Goal: Task Accomplishment & Management: Complete application form

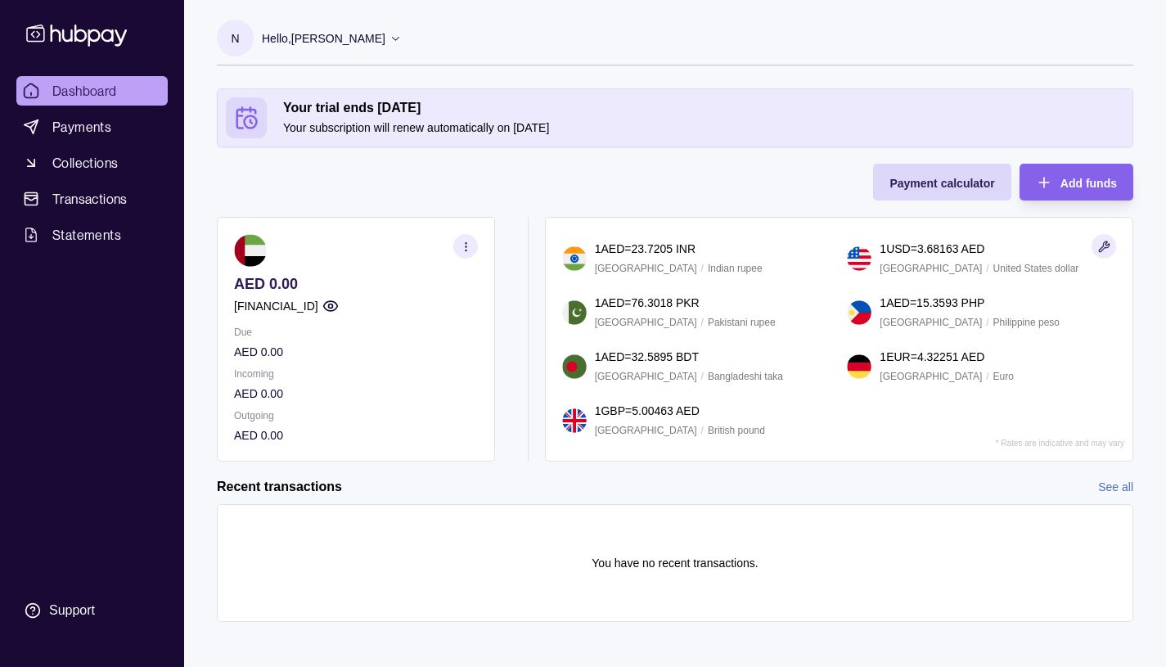
click at [89, 86] on span "Dashboard" at bounding box center [84, 91] width 65 height 20
click at [72, 166] on span "Collections" at bounding box center [84, 163] width 65 height 20
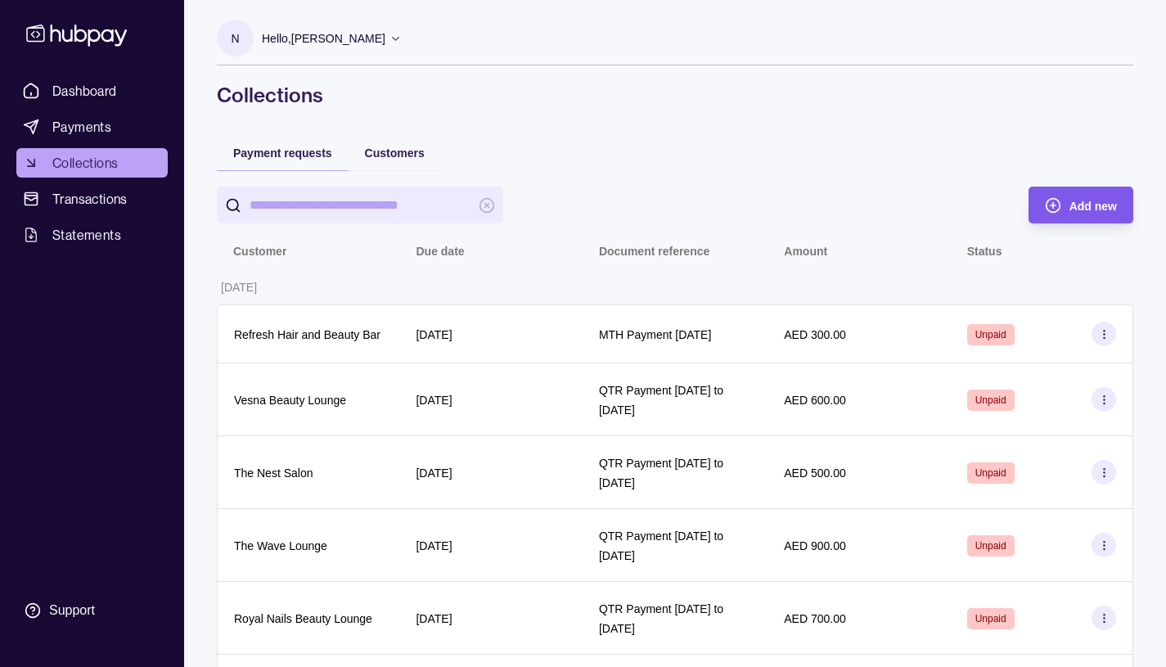
click at [1060, 203] on icon "button" at bounding box center [1053, 205] width 16 height 16
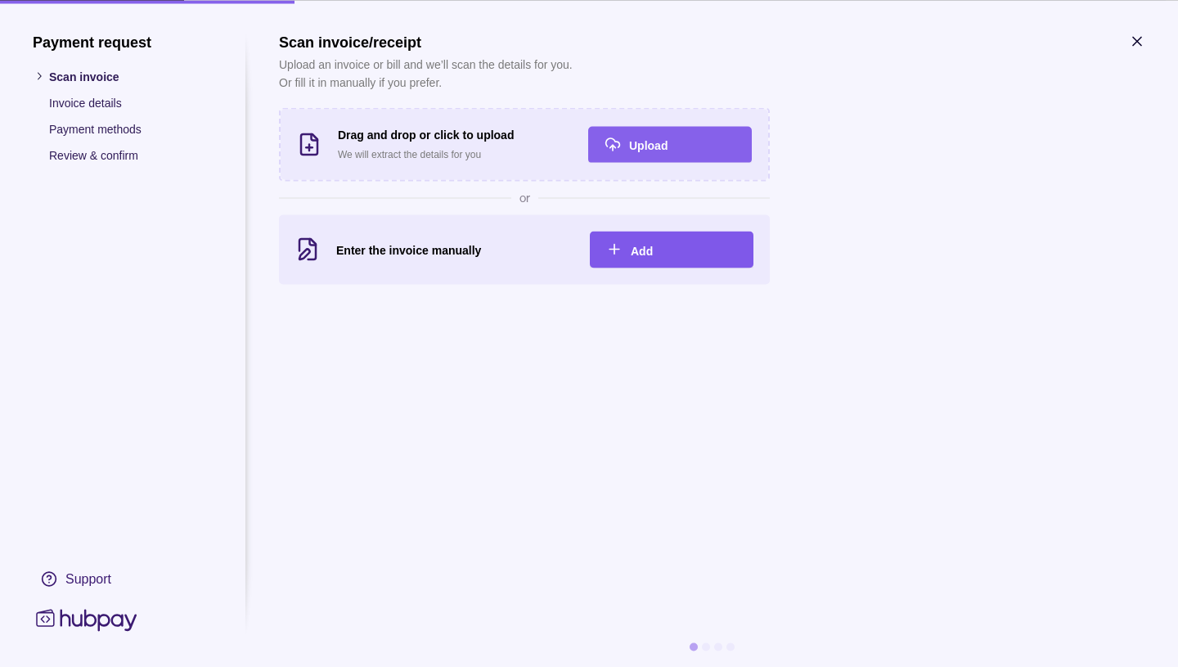
click at [640, 247] on span "Add" at bounding box center [642, 250] width 22 height 13
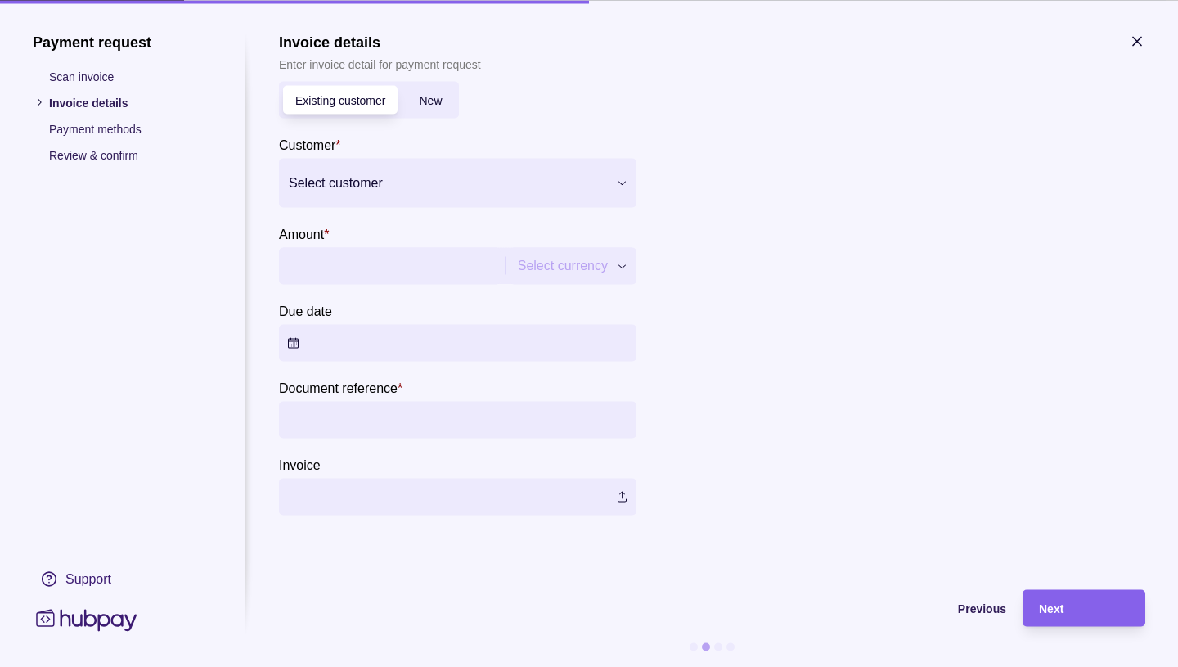
click at [432, 97] on span "New" at bounding box center [430, 100] width 23 height 13
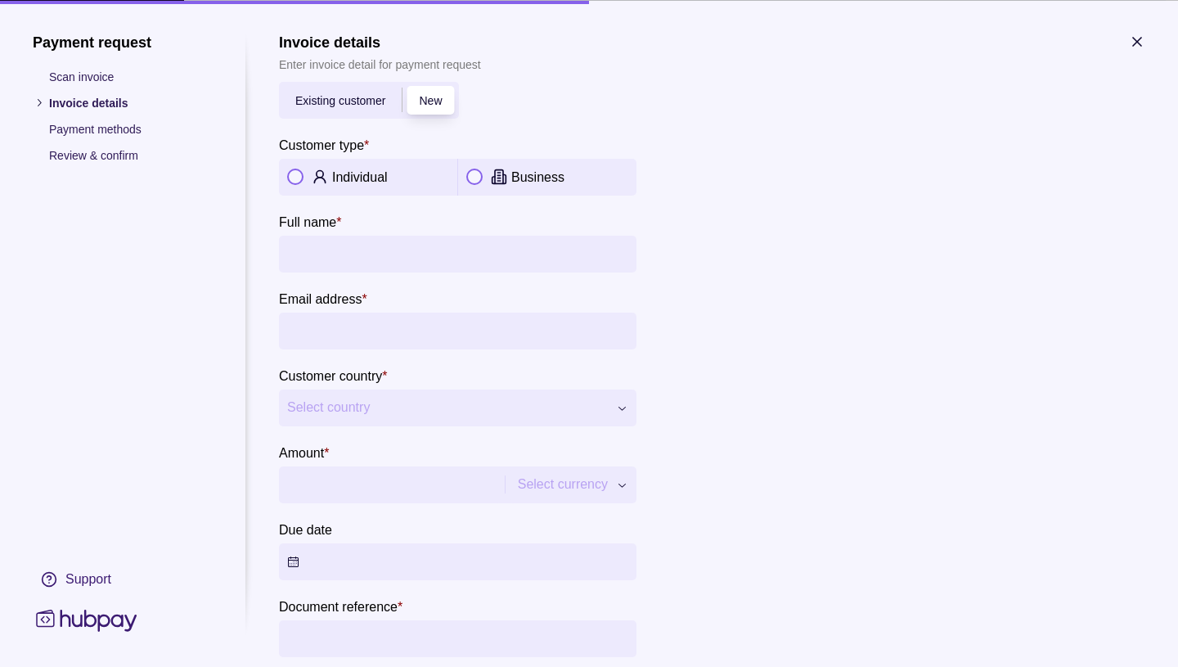
click at [476, 171] on button "button" at bounding box center [474, 177] width 16 height 16
click at [315, 265] on input "Company name *" at bounding box center [457, 253] width 341 height 37
type input "**********"
click at [307, 330] on input "Email address *" at bounding box center [457, 330] width 341 height 37
type input "**********"
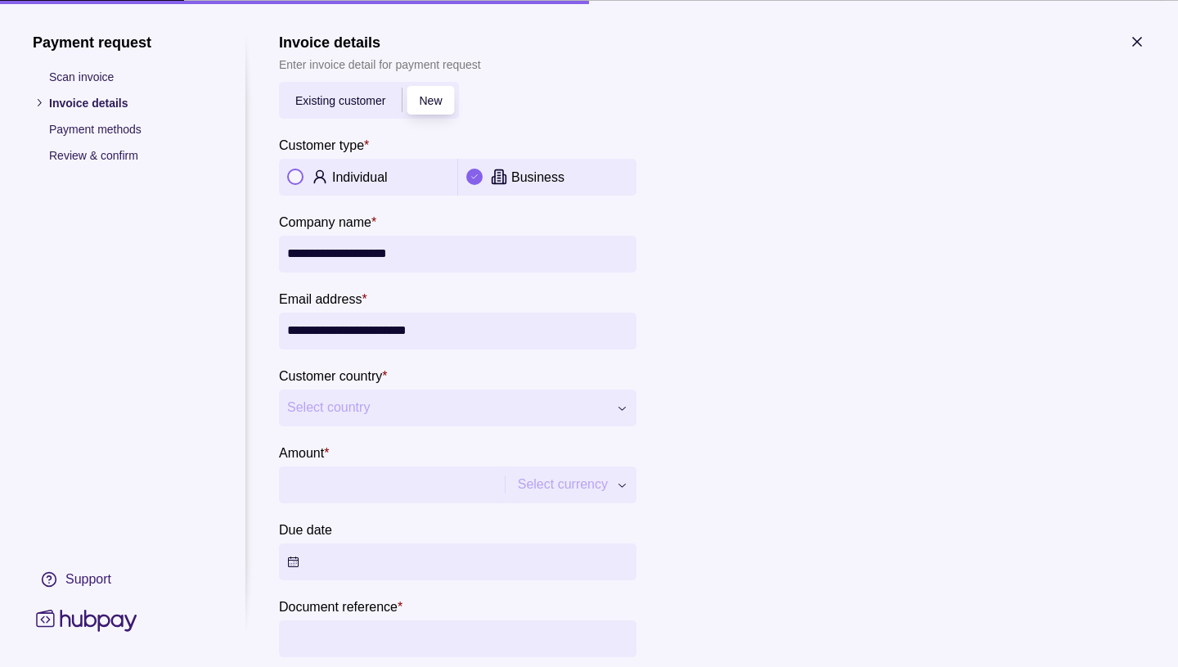
click at [621, 407] on icon "button" at bounding box center [622, 407] width 12 height 12
click at [346, 413] on span "[GEOGRAPHIC_DATA]" at bounding box center [447, 407] width 321 height 25
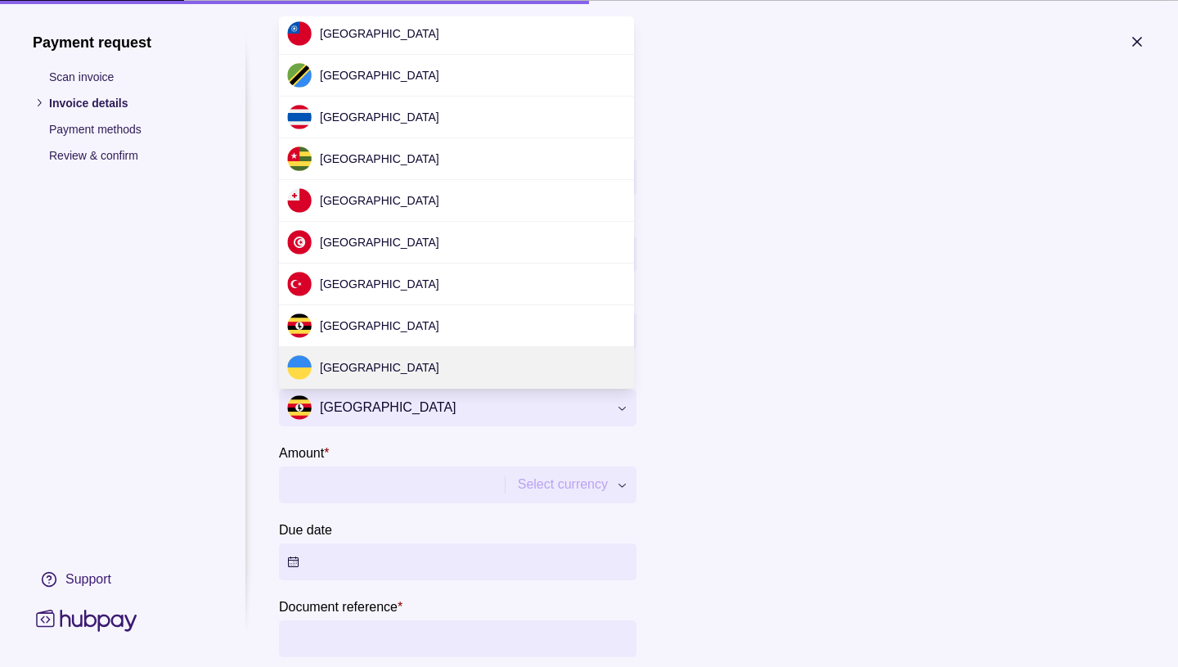
scroll to position [4884, 0]
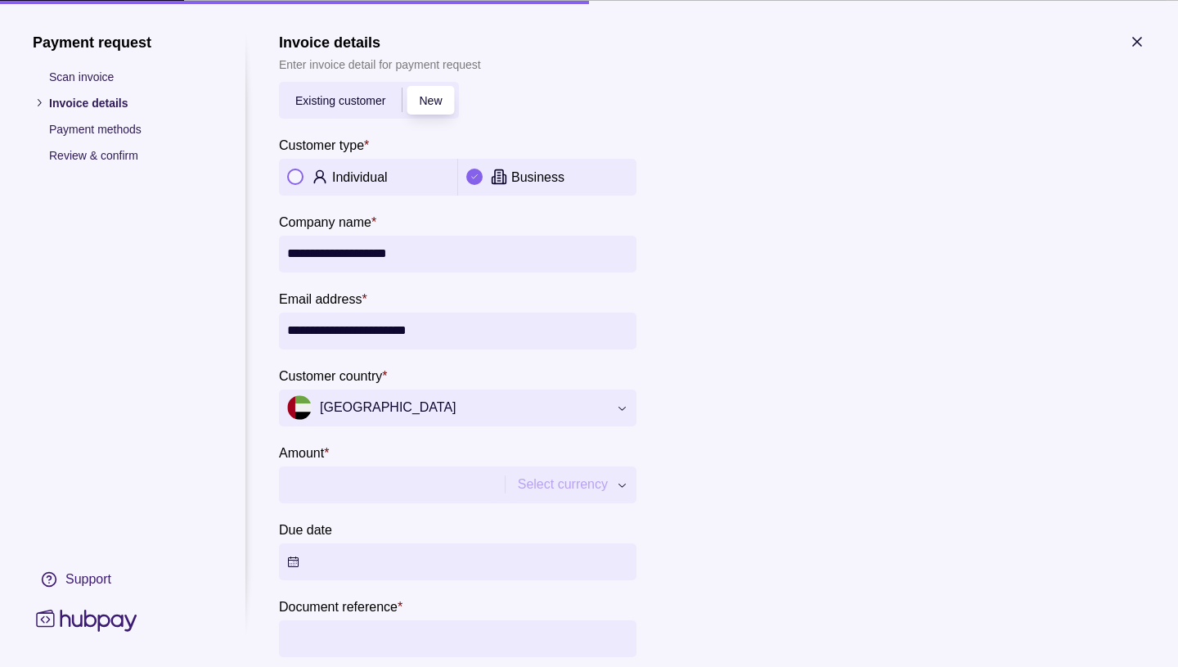
click at [628, 486] on button "Select currency" at bounding box center [573, 483] width 127 height 37
click at [315, 489] on input "Amount *" at bounding box center [405, 483] width 236 height 37
type input "***"
click at [301, 556] on button "Due date" at bounding box center [457, 560] width 357 height 37
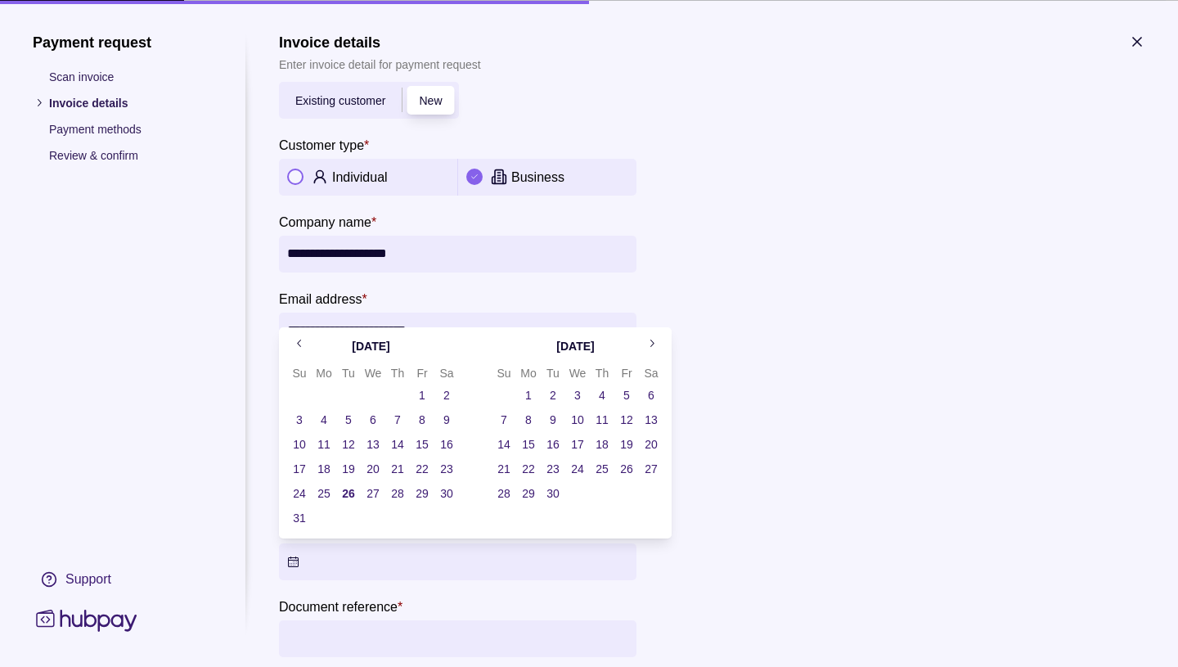
click at [349, 492] on button "26" at bounding box center [348, 493] width 23 height 23
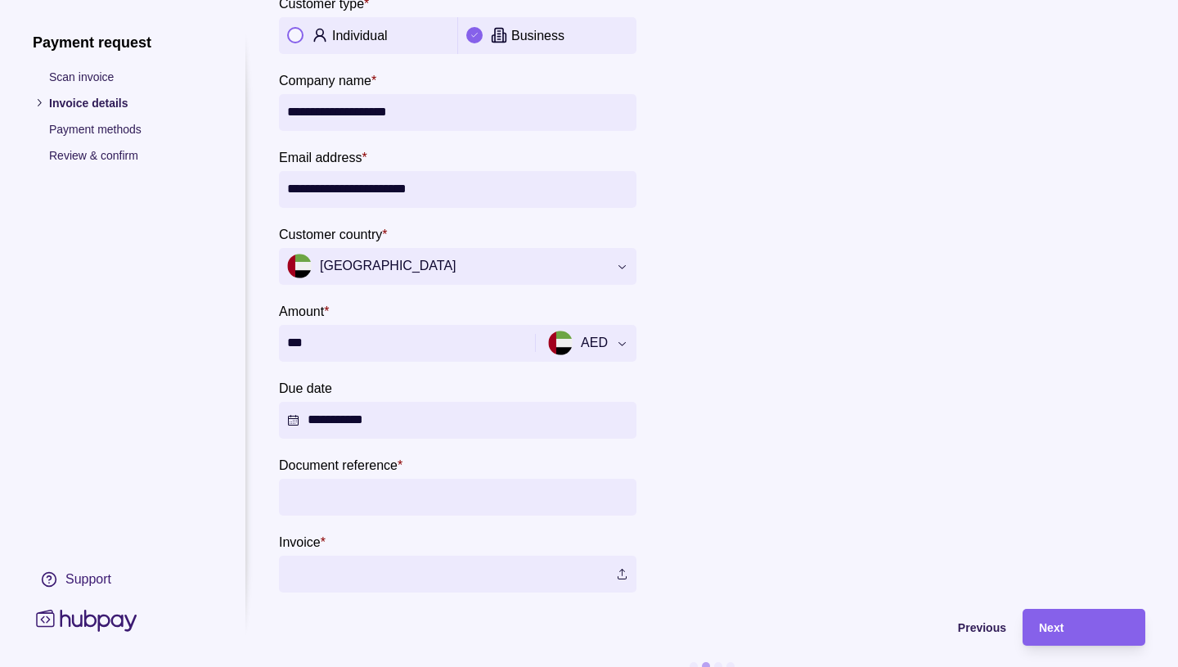
scroll to position [173, 0]
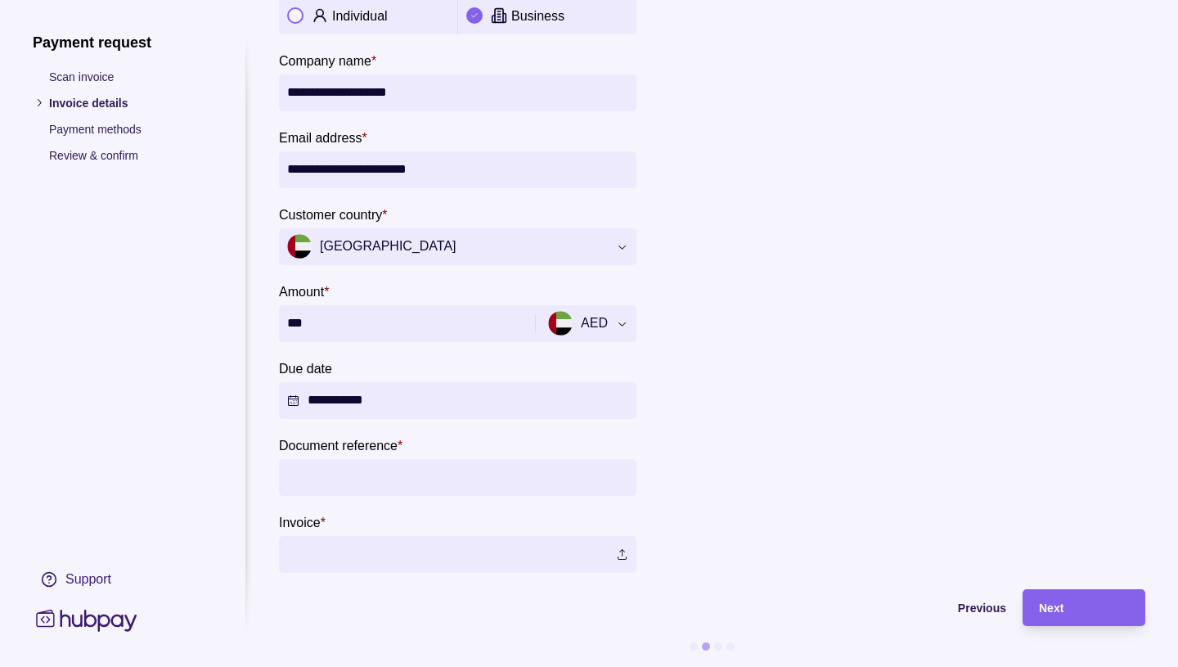
click at [312, 470] on input "Document reference *" at bounding box center [457, 477] width 341 height 37
click at [397, 465] on input "**********" at bounding box center [457, 477] width 341 height 37
type input "**********"
click at [317, 543] on label at bounding box center [457, 554] width 357 height 37
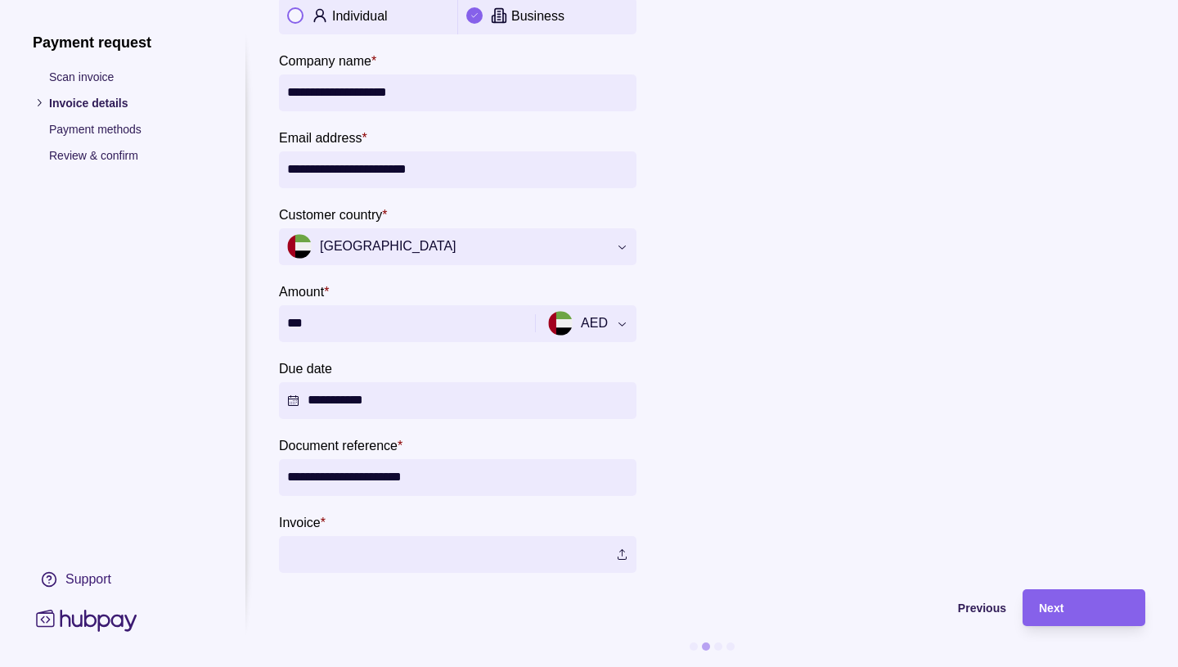
click at [618, 545] on label at bounding box center [457, 554] width 357 height 37
click at [1058, 603] on span "Next" at bounding box center [1051, 608] width 25 height 13
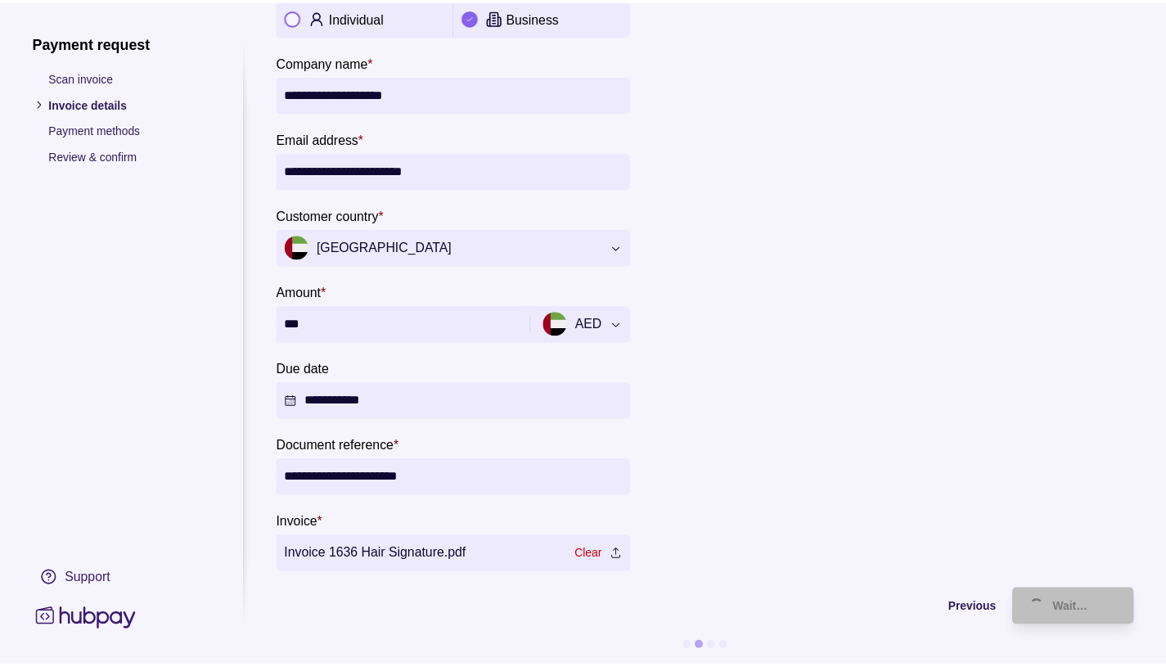
scroll to position [12, 1]
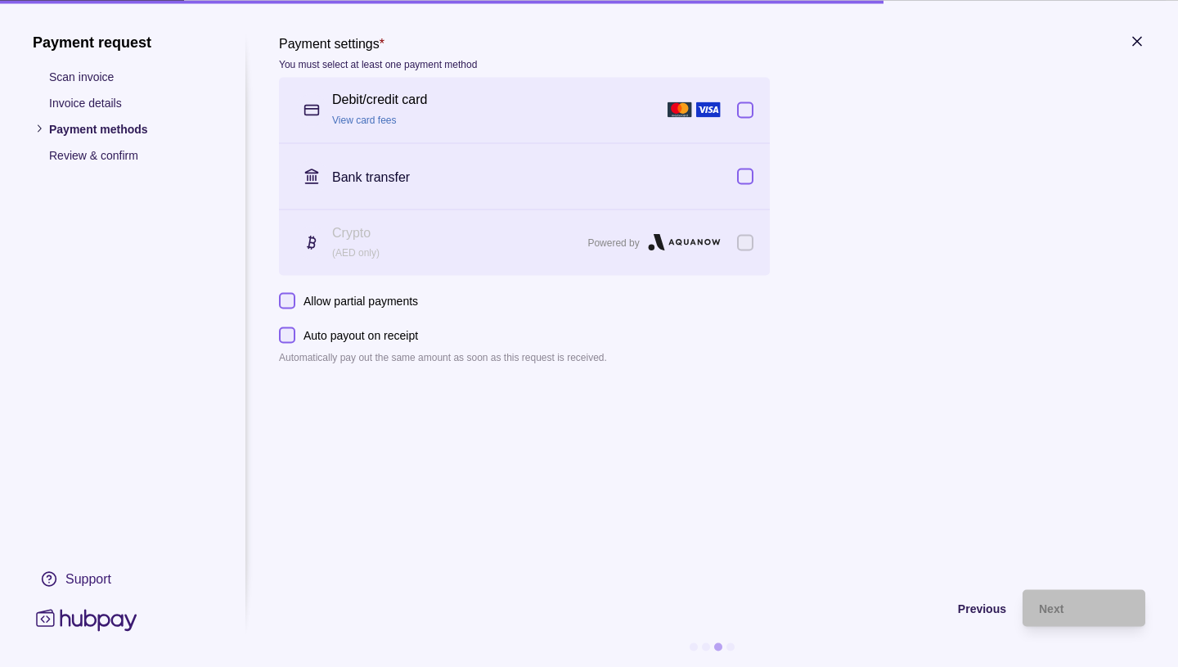
click at [746, 101] on button "button" at bounding box center [745, 109] width 16 height 16
click at [745, 168] on button "button" at bounding box center [745, 176] width 16 height 16
click at [1052, 598] on div "Next" at bounding box center [1084, 608] width 90 height 20
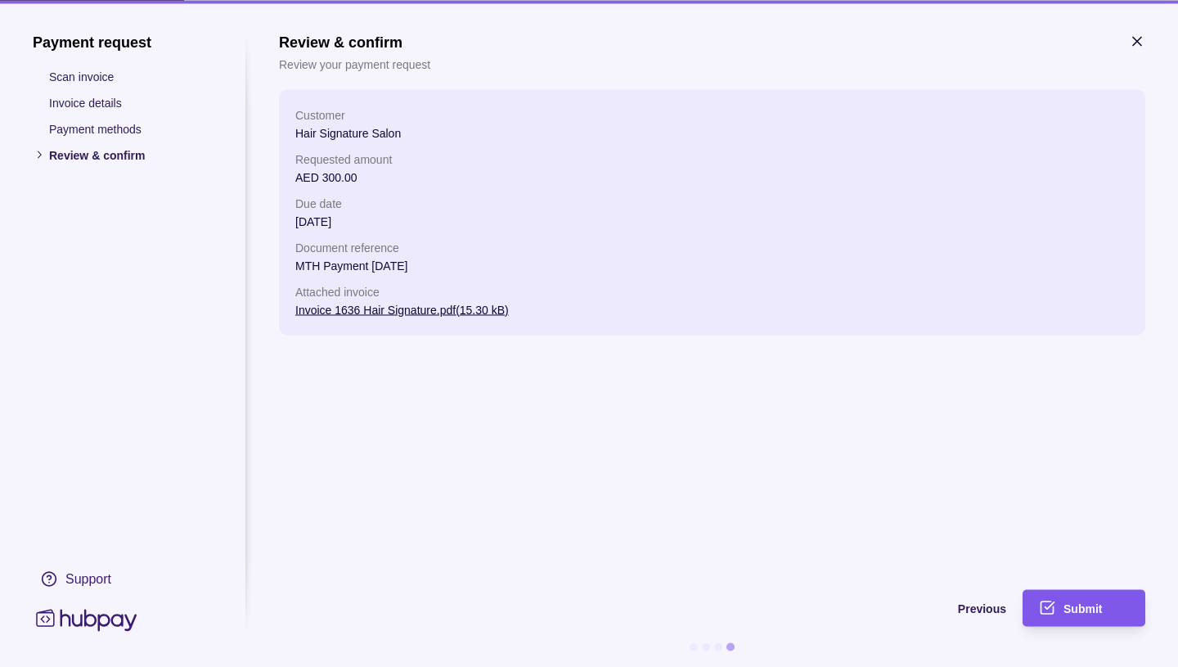
click at [1087, 602] on span "Submit" at bounding box center [1082, 608] width 38 height 13
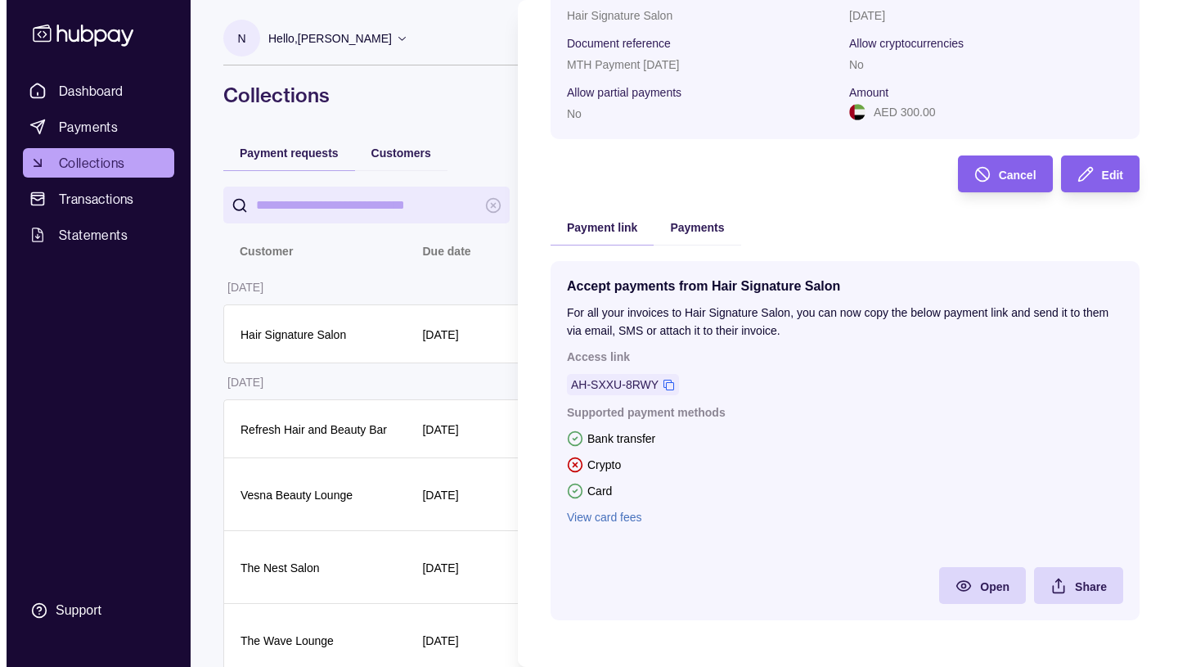
scroll to position [160, 0]
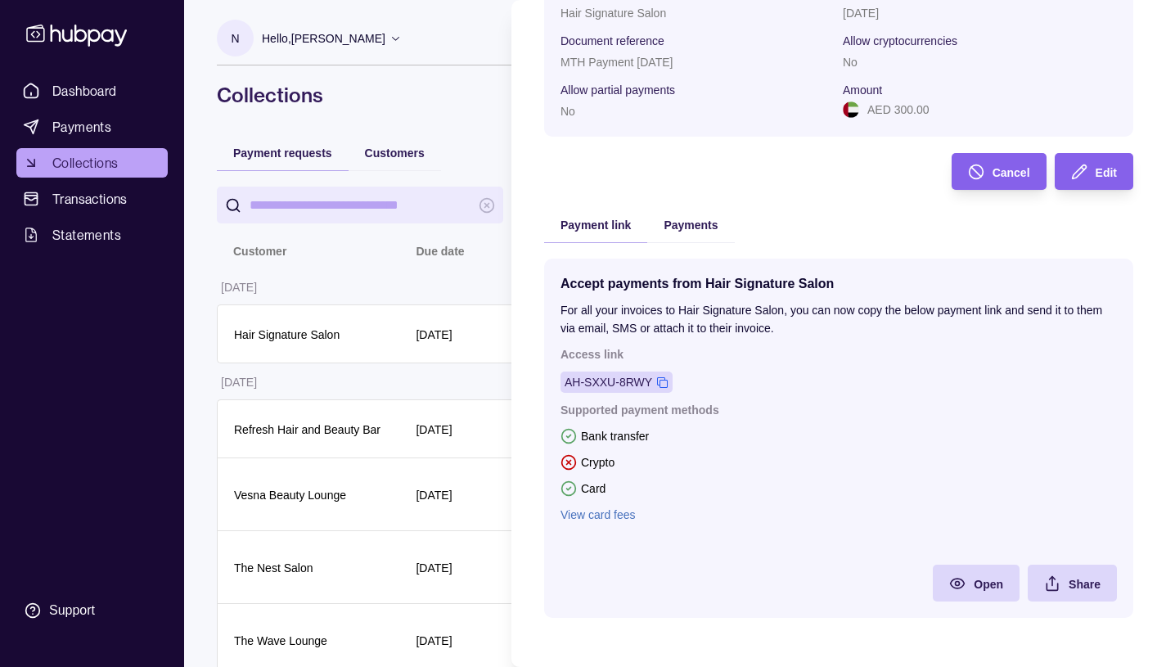
click at [649, 383] on div "AH-SXXU-8RWY" at bounding box center [608, 382] width 88 height 18
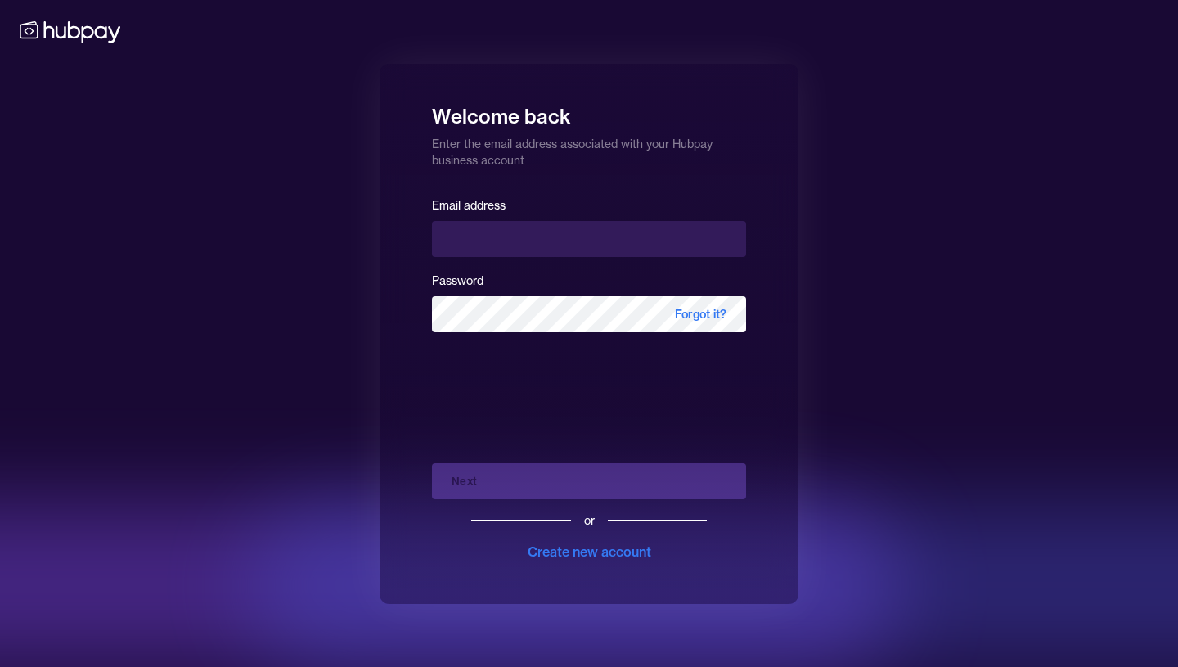
type input "**********"
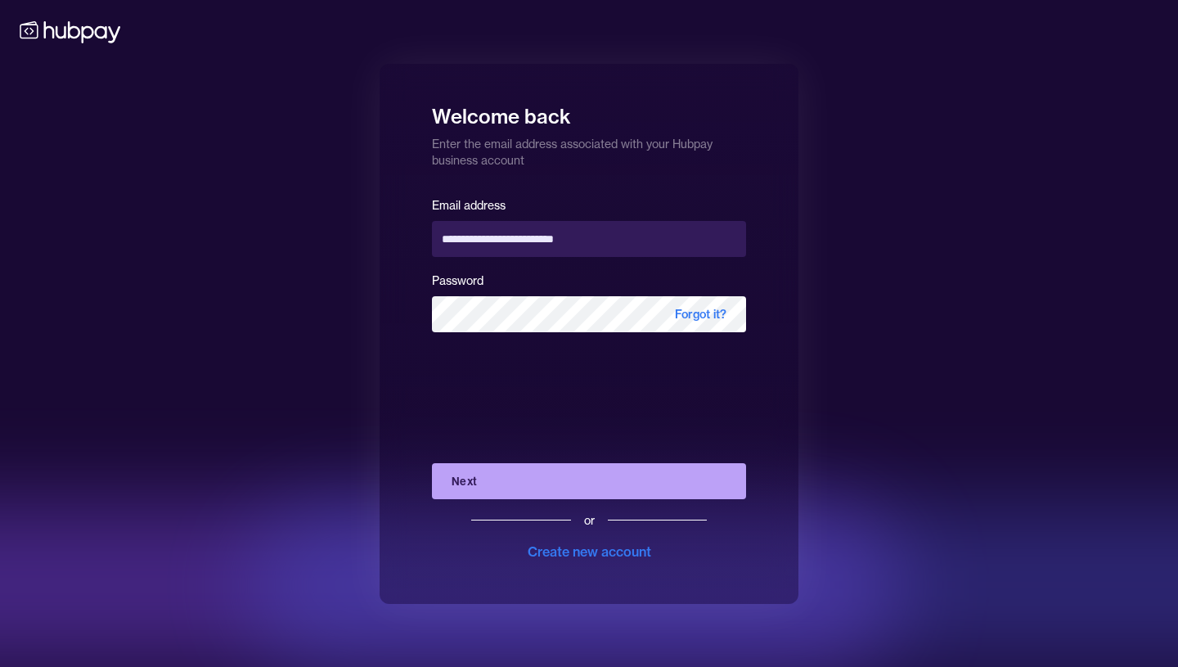
click at [456, 477] on button "Next" at bounding box center [589, 481] width 314 height 36
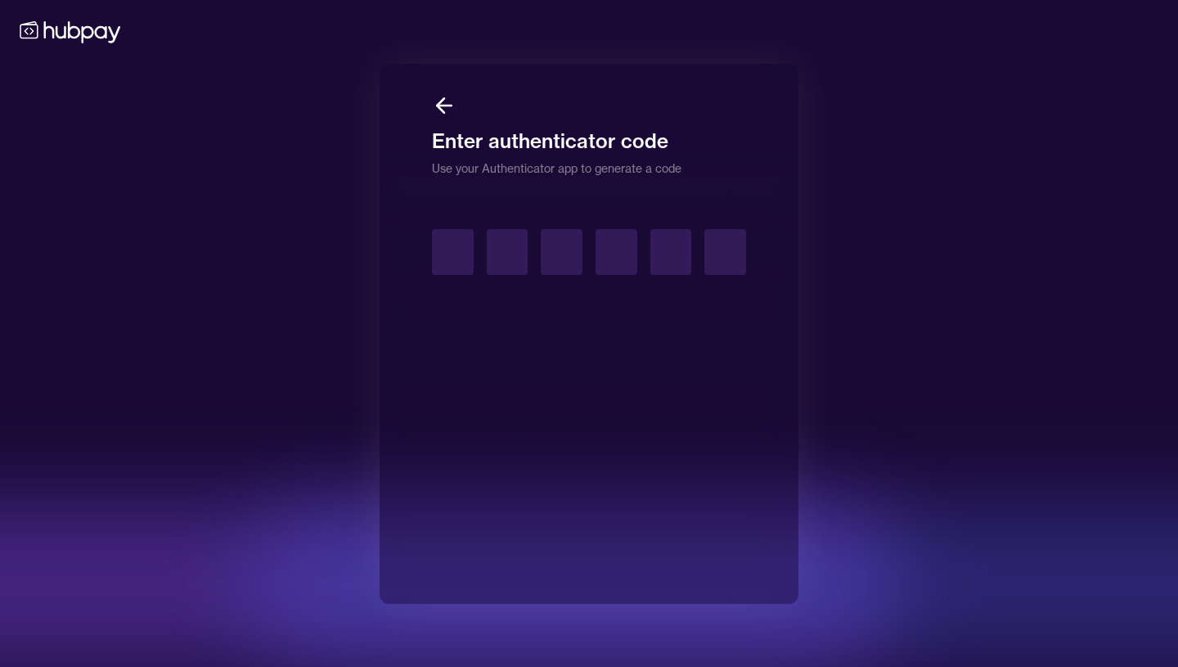
type input "*"
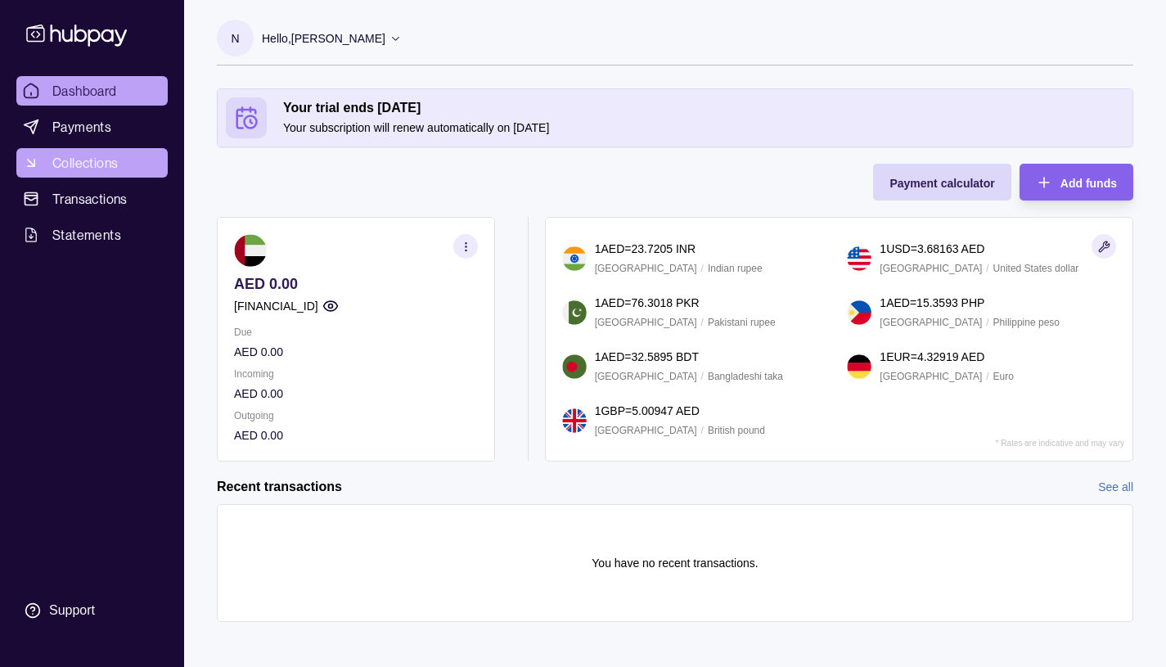
click at [89, 160] on span "Collections" at bounding box center [84, 163] width 65 height 20
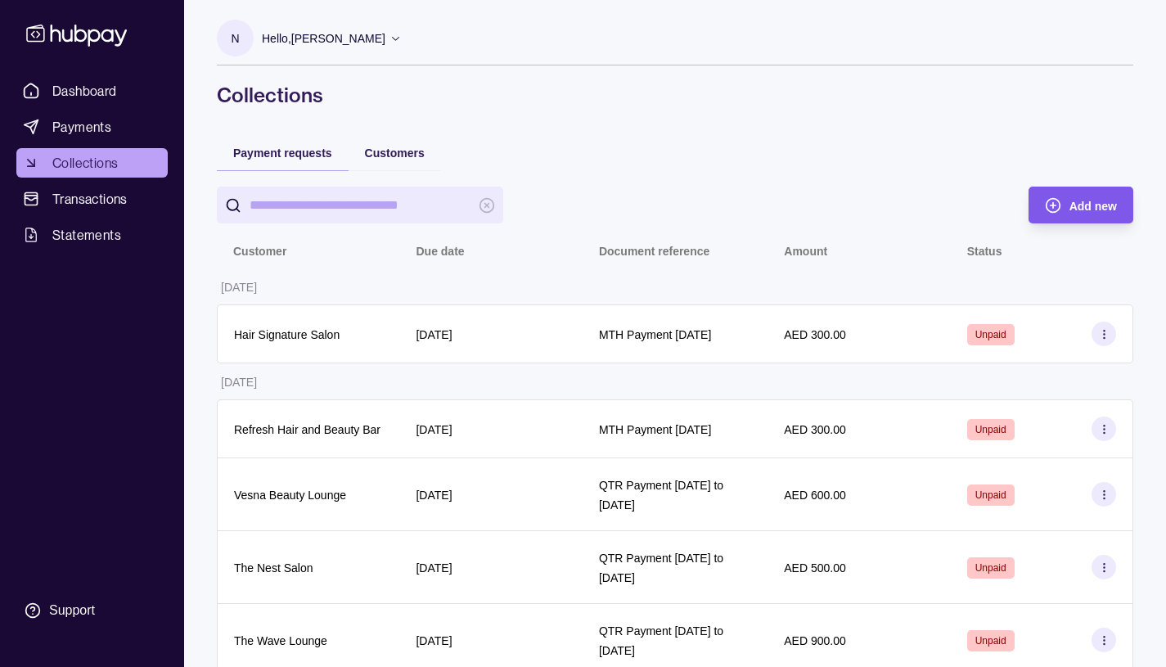
click at [1053, 202] on icon "button" at bounding box center [1053, 205] width 0 height 6
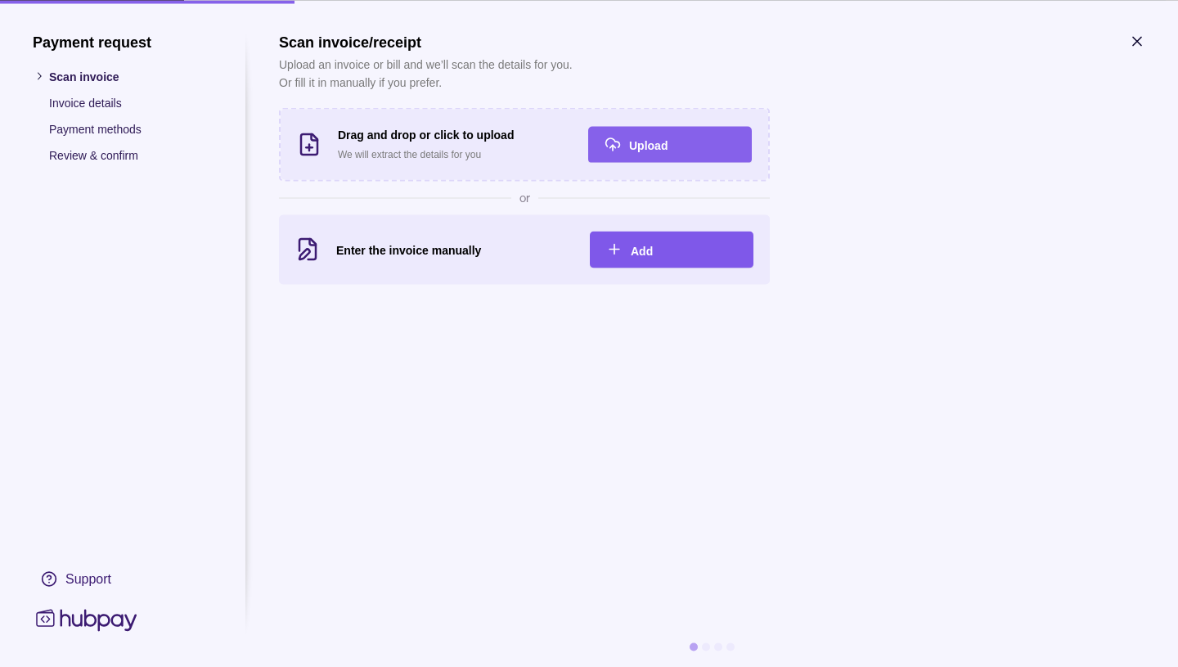
click at [646, 246] on span "Add" at bounding box center [642, 250] width 22 height 13
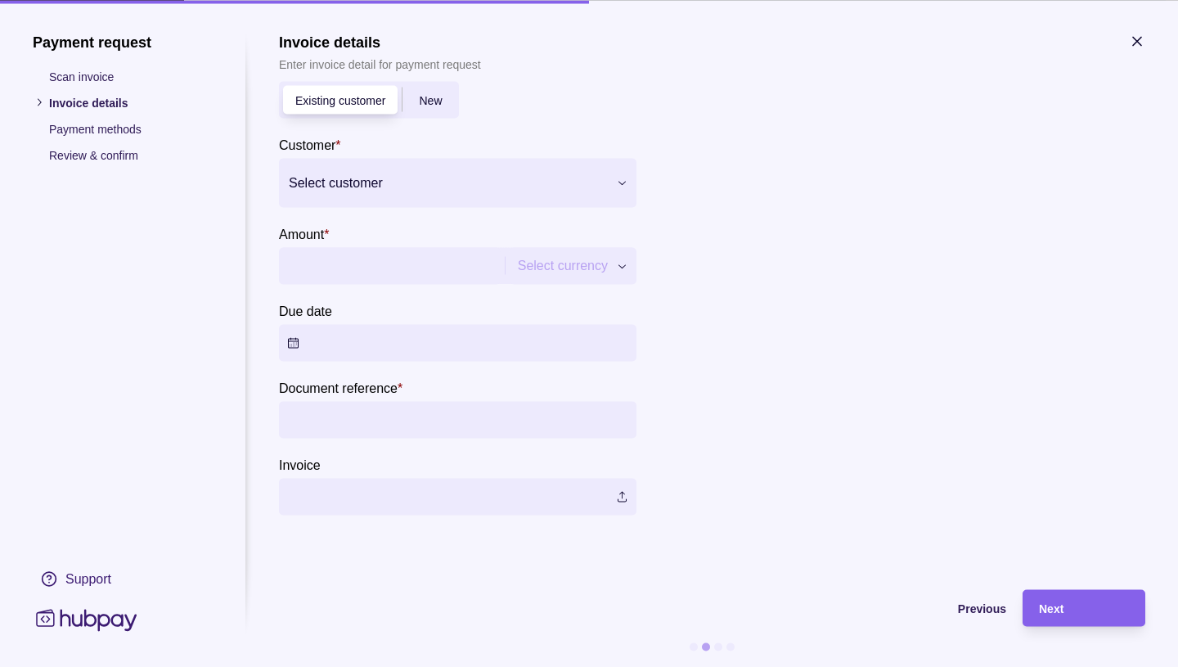
click at [431, 106] on span "New" at bounding box center [430, 100] width 23 height 13
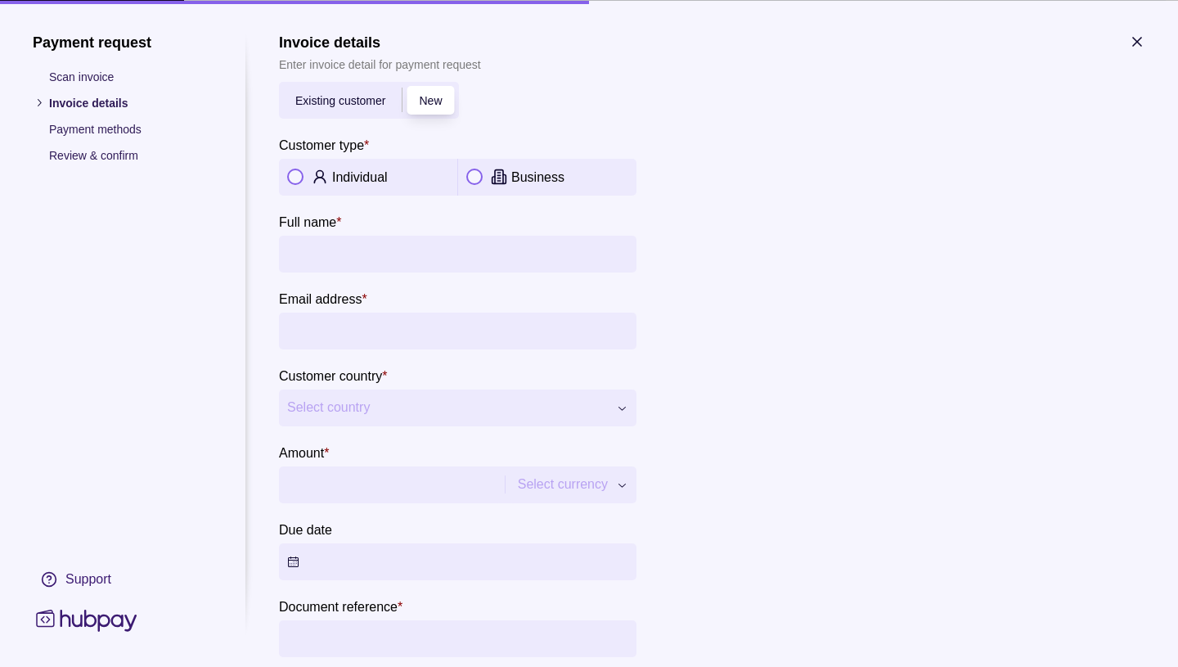
click at [473, 171] on button "button" at bounding box center [474, 177] width 16 height 16
click at [299, 244] on input "Company name *" at bounding box center [457, 253] width 341 height 37
type input "**********"
click at [295, 330] on input "Email address *" at bounding box center [457, 330] width 341 height 37
type input "**********"
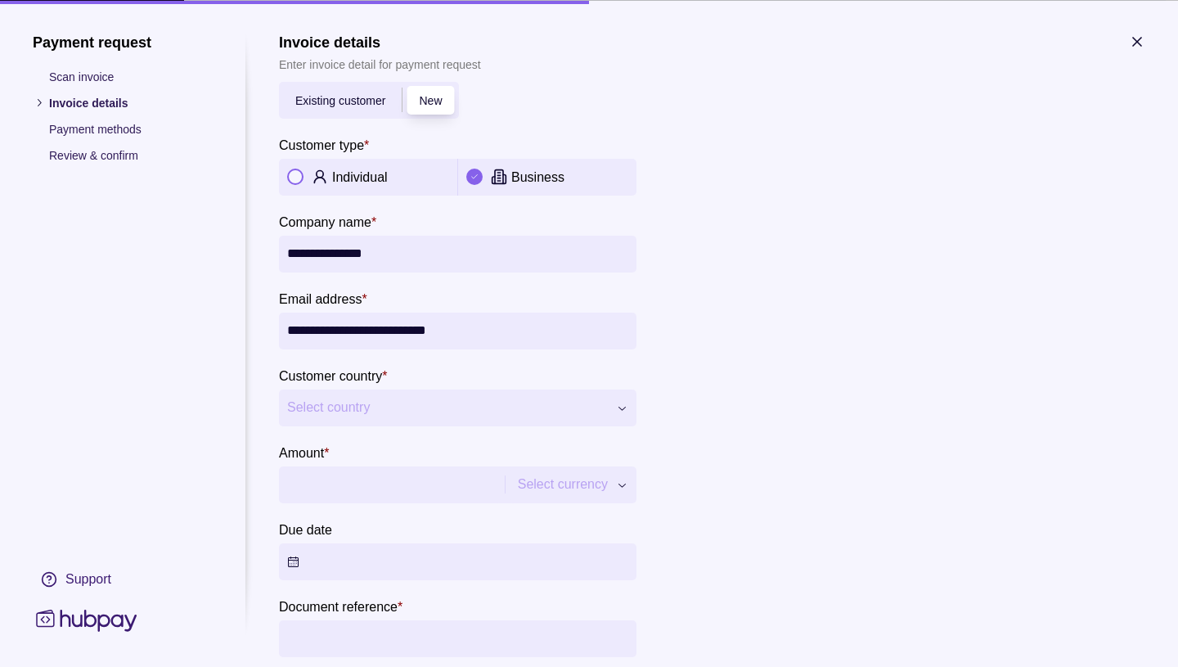
click at [622, 402] on icon "button" at bounding box center [622, 407] width 12 height 12
click at [360, 404] on span "[GEOGRAPHIC_DATA]" at bounding box center [447, 407] width 321 height 25
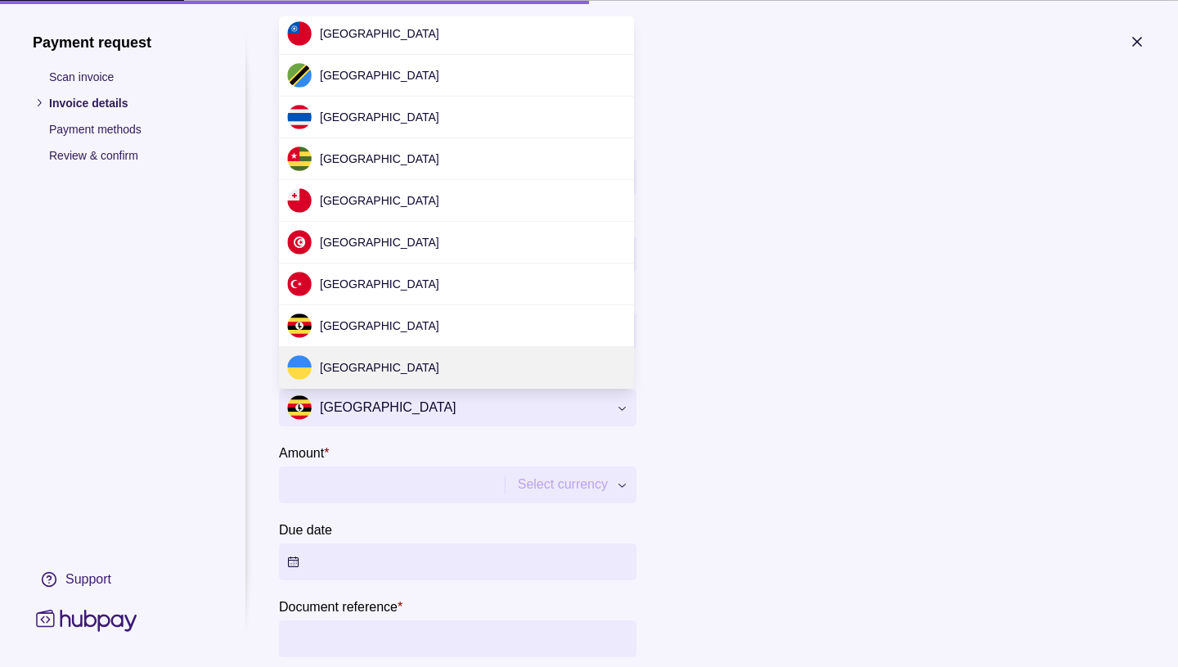
scroll to position [4884, 0]
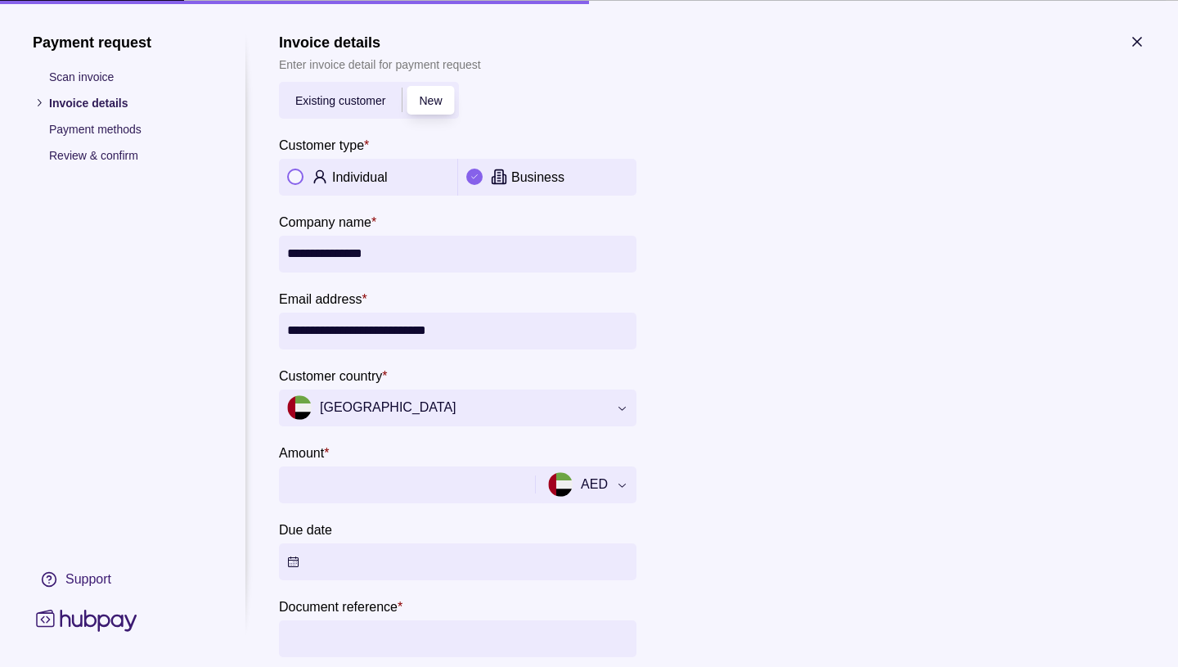
click at [309, 482] on input "Amount *" at bounding box center [405, 483] width 236 height 37
type input "*****"
click at [295, 560] on button "Due date" at bounding box center [457, 560] width 357 height 37
click at [294, 555] on button "Due date" at bounding box center [457, 560] width 357 height 37
click at [328, 560] on button "Due date" at bounding box center [457, 560] width 357 height 37
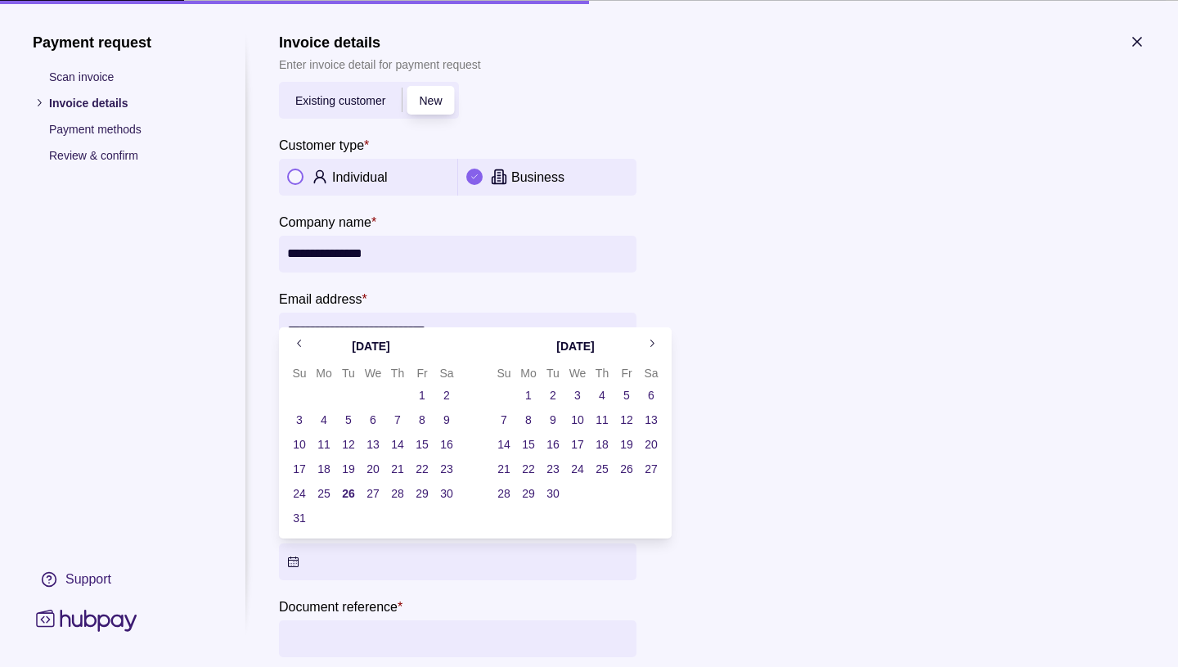
click at [330, 483] on input "*****" at bounding box center [405, 483] width 236 height 37
click at [766, 411] on div at bounding box center [898, 398] width 491 height 667
click at [960, 321] on div at bounding box center [898, 398] width 491 height 667
click at [346, 493] on input "*****" at bounding box center [405, 483] width 236 height 37
click at [350, 495] on input "*****" at bounding box center [405, 483] width 236 height 37
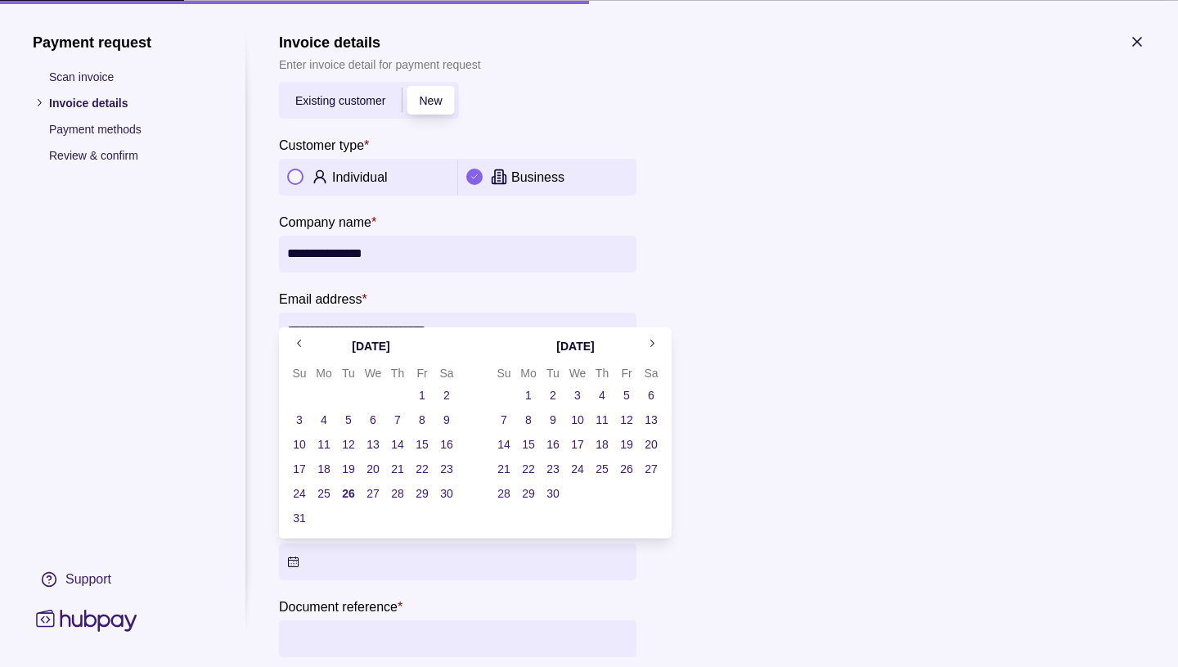
click at [348, 492] on input "*****" at bounding box center [405, 483] width 236 height 37
click at [879, 265] on div at bounding box center [898, 398] width 491 height 667
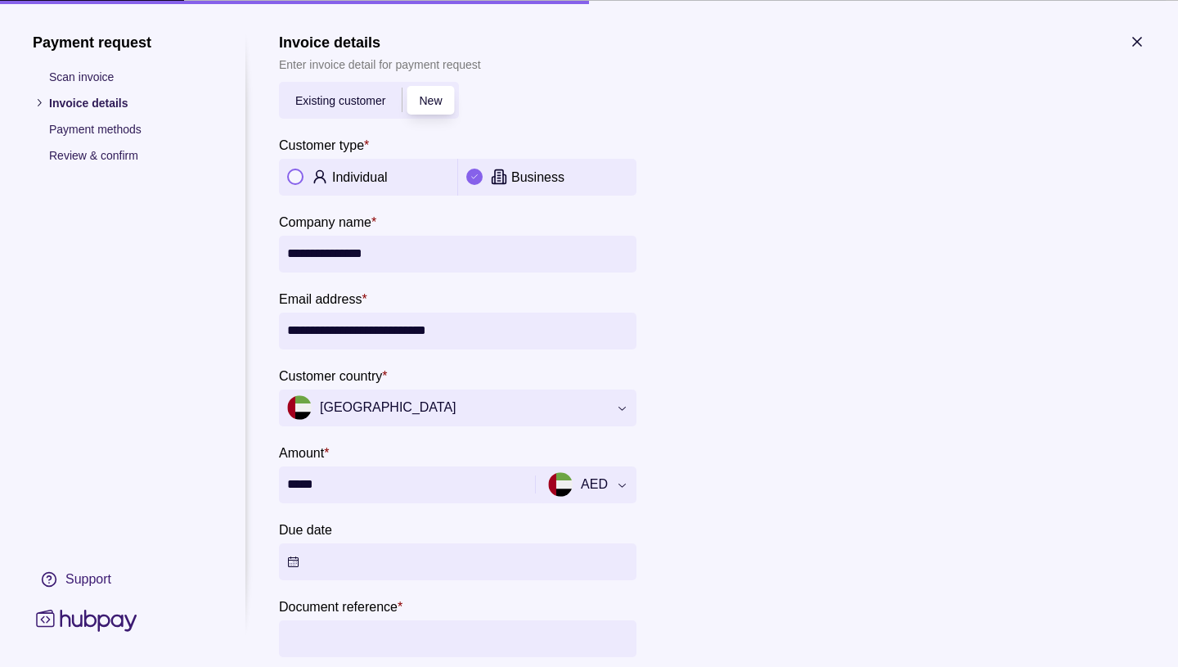
click at [295, 560] on button "Due date" at bounding box center [457, 560] width 357 height 37
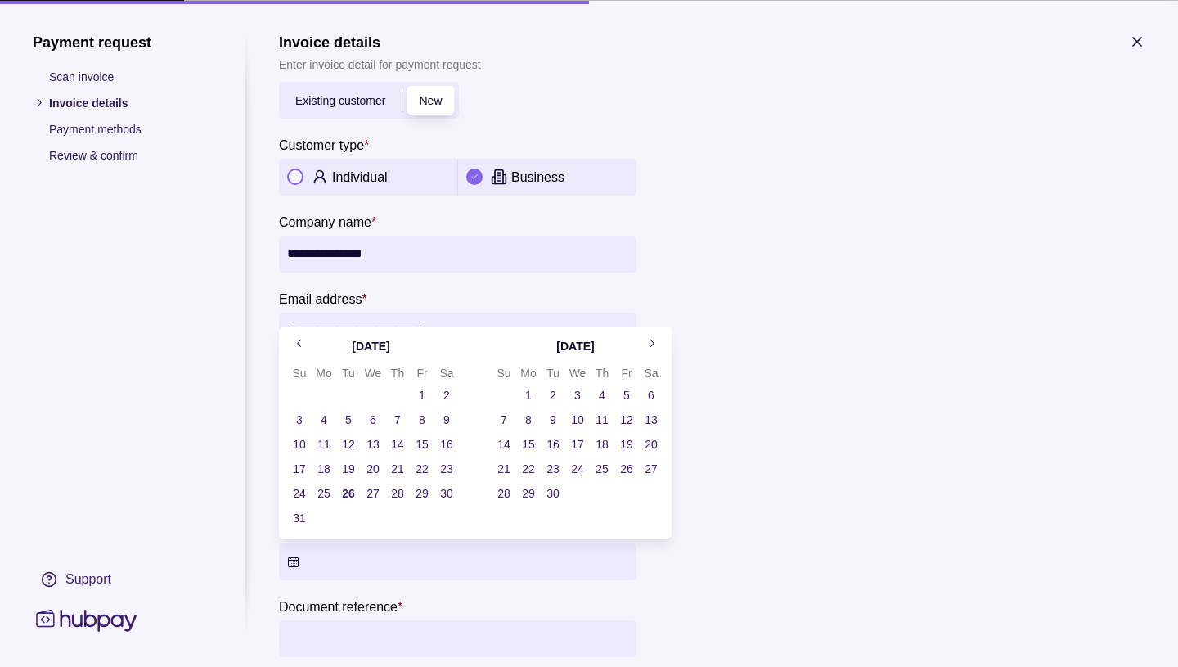
click at [351, 496] on button "26" at bounding box center [348, 493] width 23 height 23
click at [824, 402] on div at bounding box center [898, 398] width 491 height 667
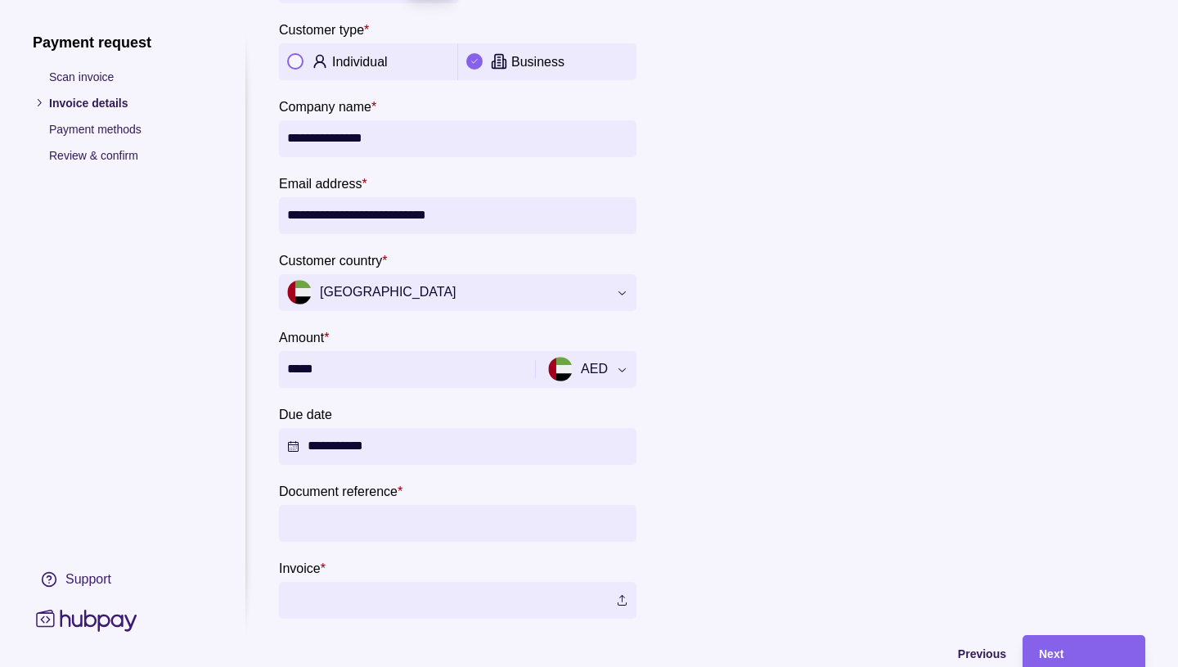
scroll to position [110, 0]
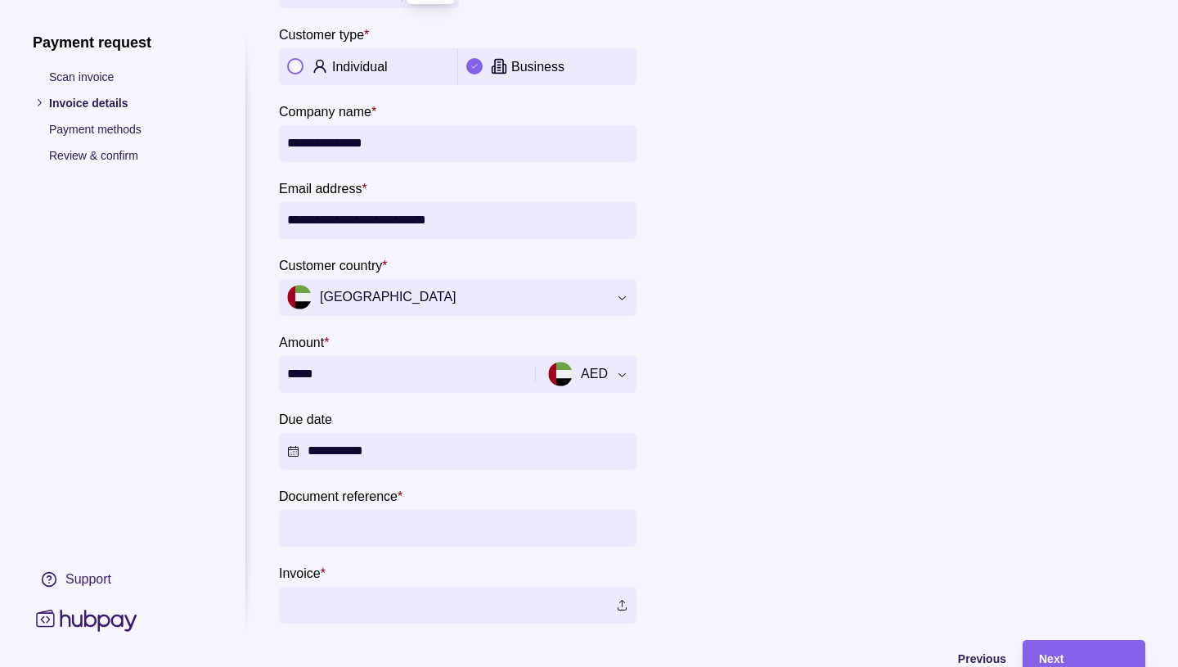
click at [306, 530] on input "Document reference *" at bounding box center [457, 528] width 341 height 37
type input "*"
type input "**********"
click at [624, 605] on label at bounding box center [457, 605] width 357 height 37
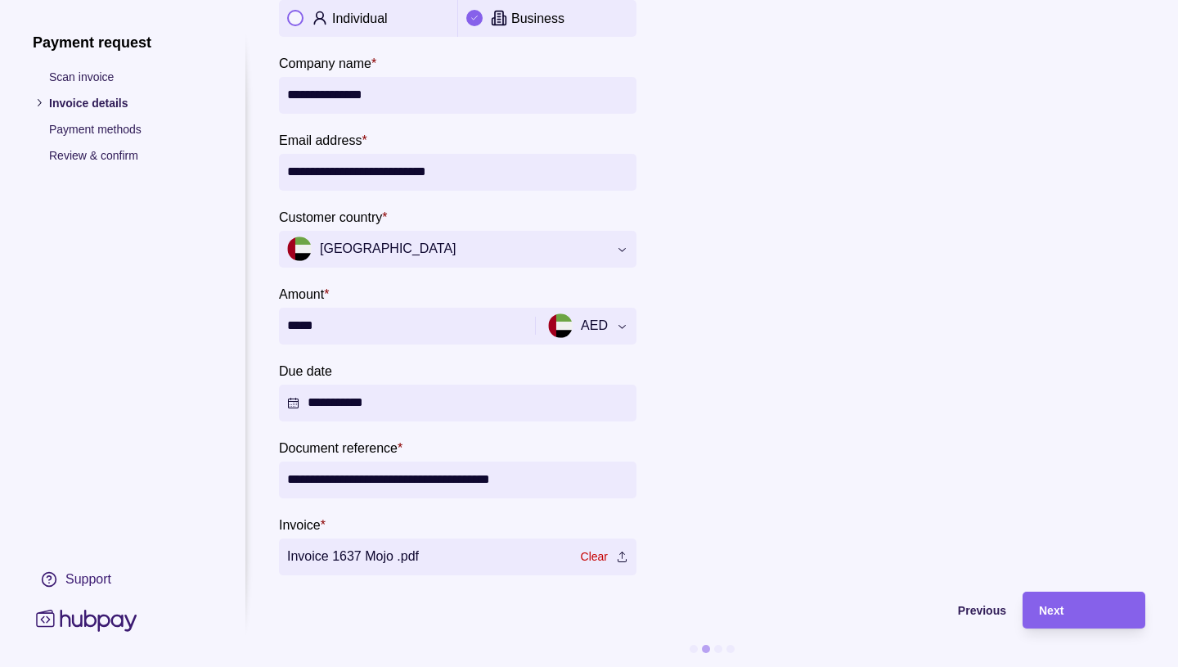
scroll to position [173, 0]
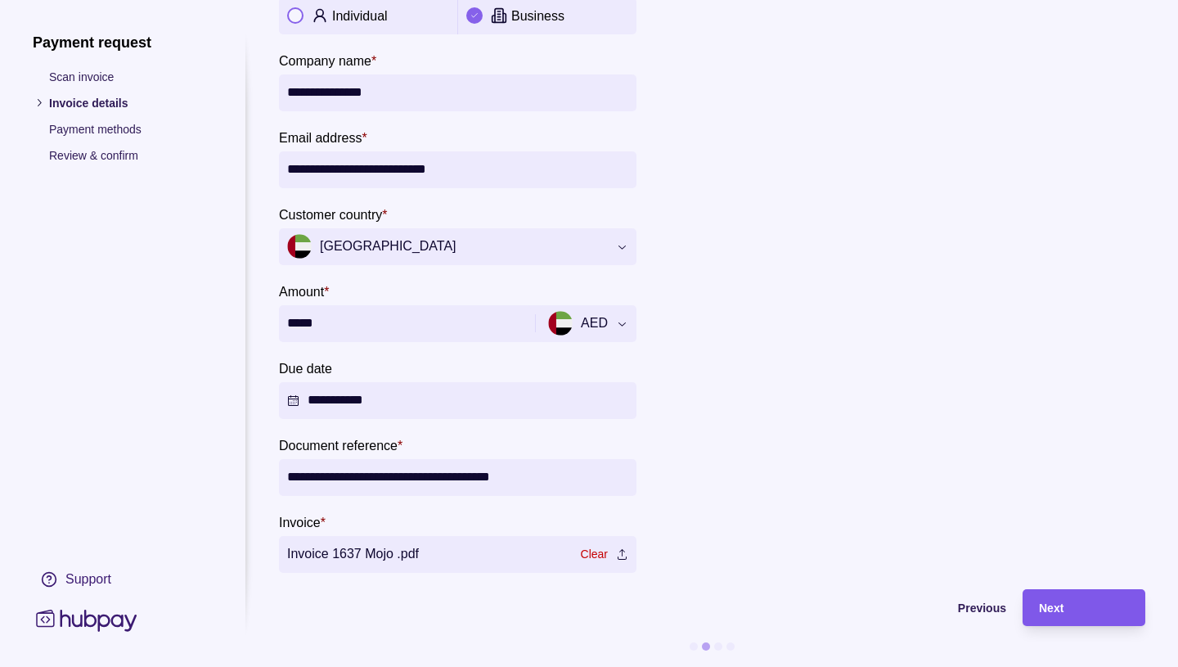
click at [1058, 602] on span "Next" at bounding box center [1051, 608] width 25 height 13
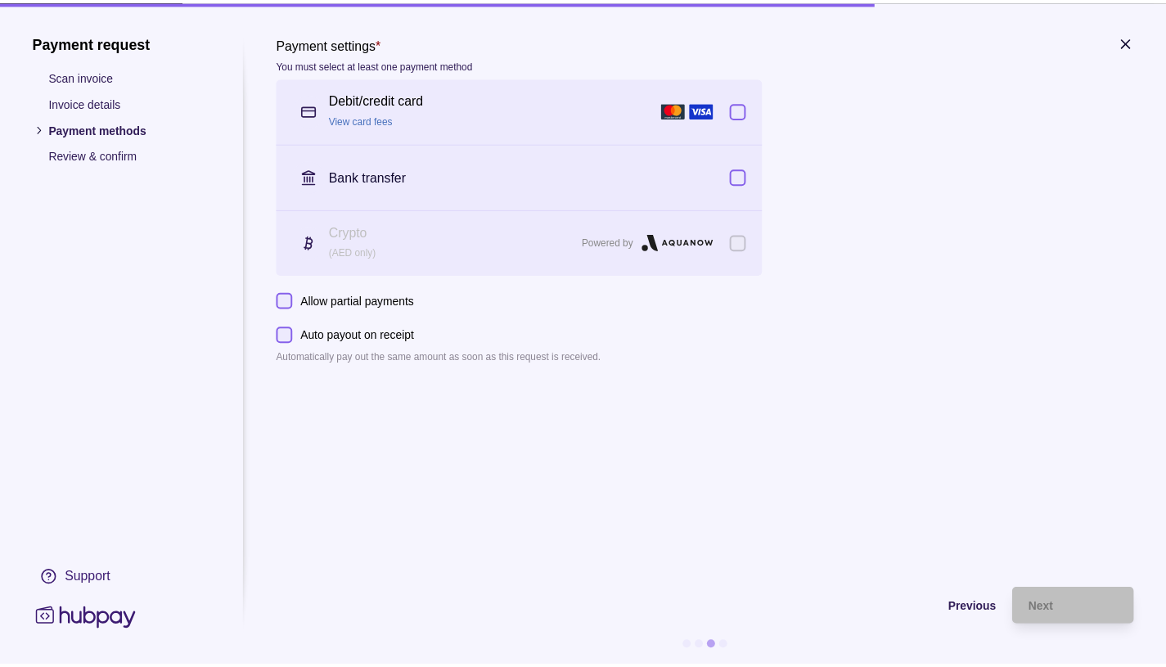
scroll to position [12, 0]
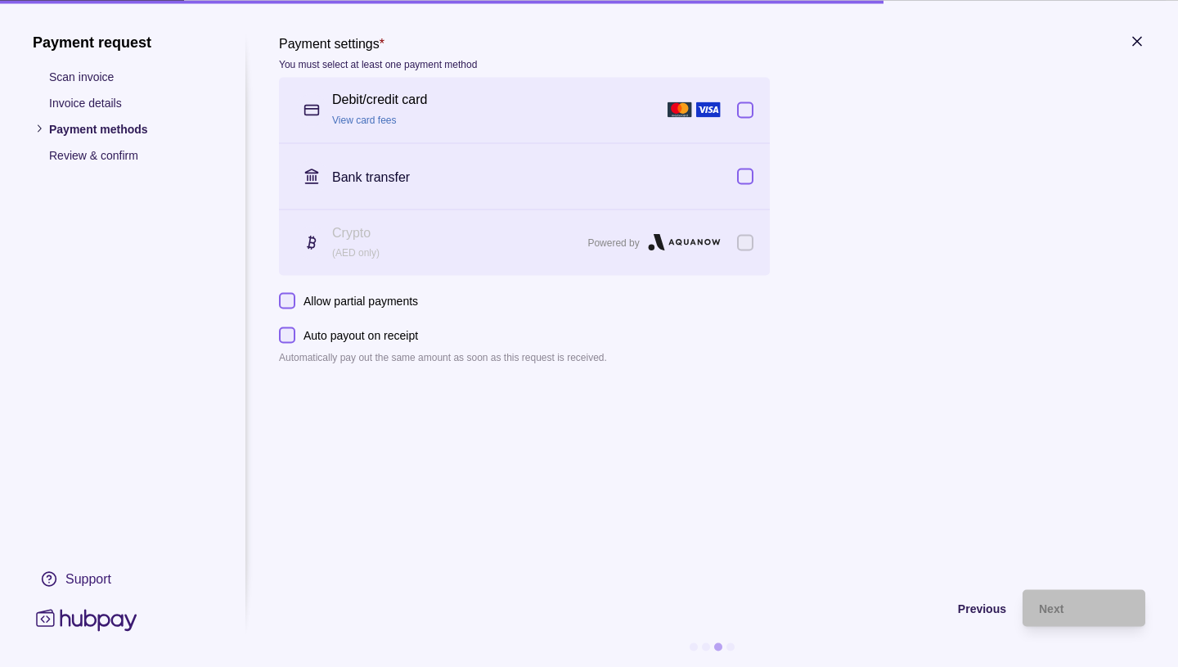
click at [746, 101] on button "button" at bounding box center [745, 109] width 16 height 16
click at [746, 168] on button "button" at bounding box center [745, 176] width 16 height 16
click at [1050, 602] on span "Next" at bounding box center [1051, 608] width 25 height 13
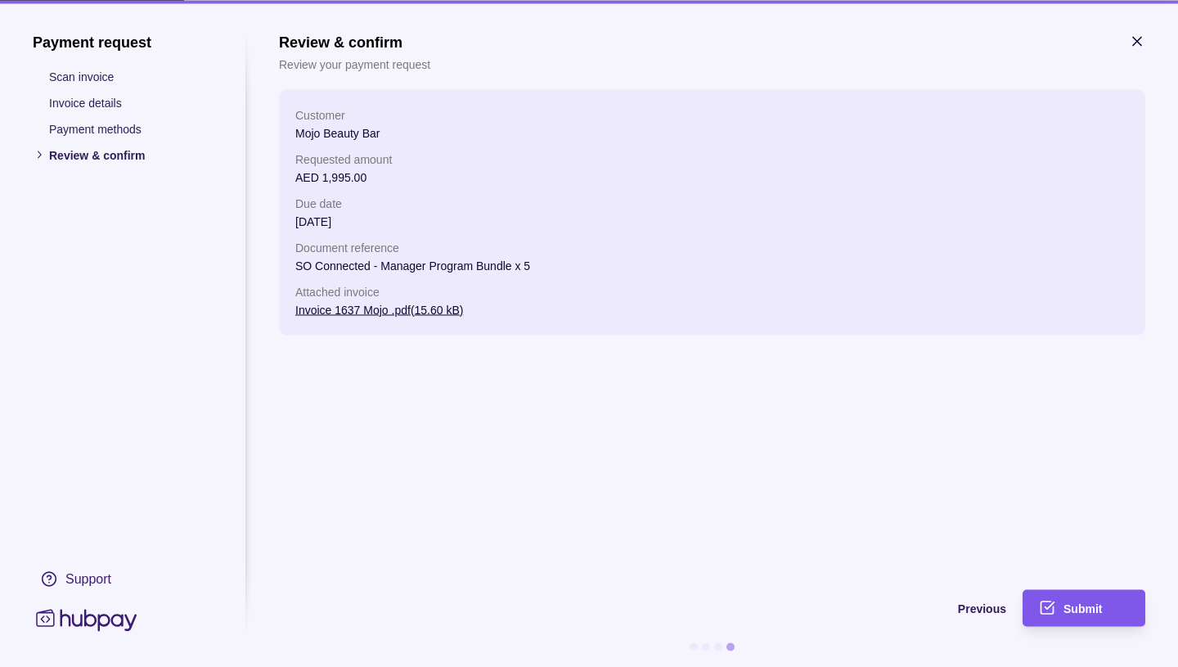
click at [1083, 602] on span "Submit" at bounding box center [1082, 608] width 38 height 13
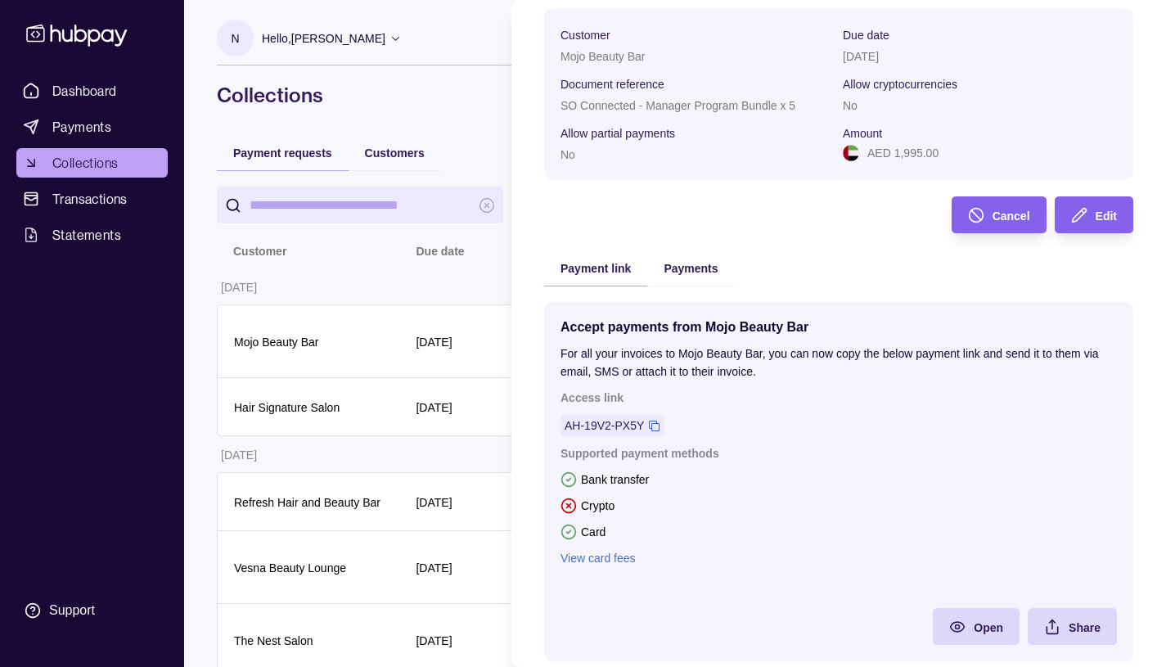
scroll to position [160, 0]
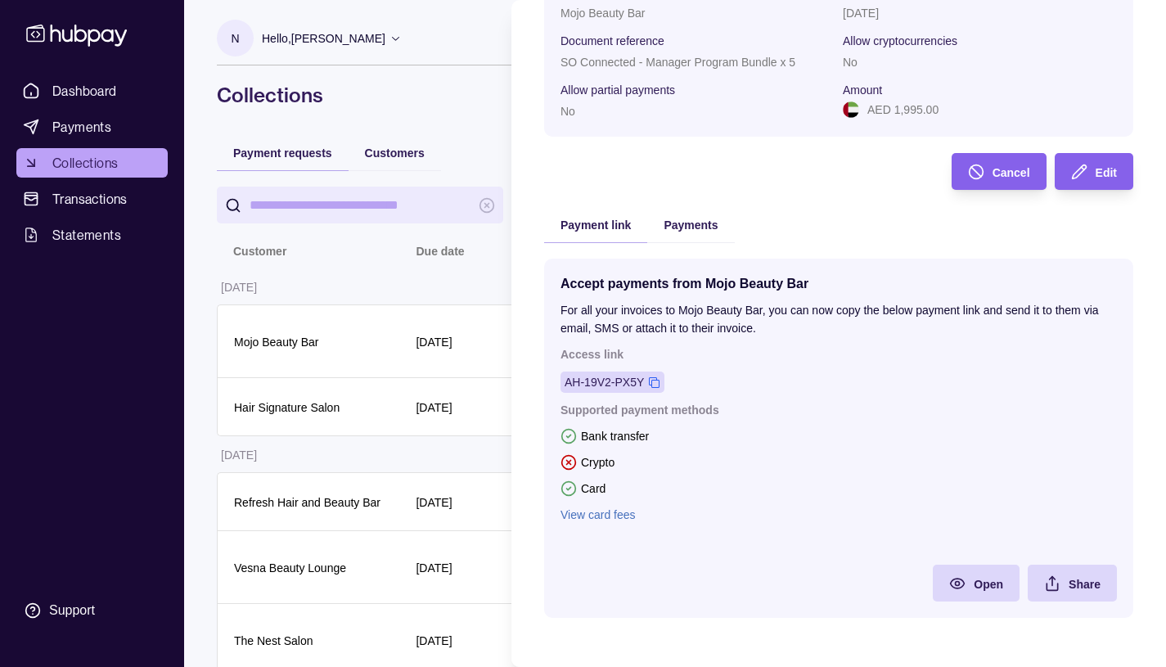
click at [620, 380] on div "AH-19V2-PX5Y" at bounding box center [603, 382] width 79 height 18
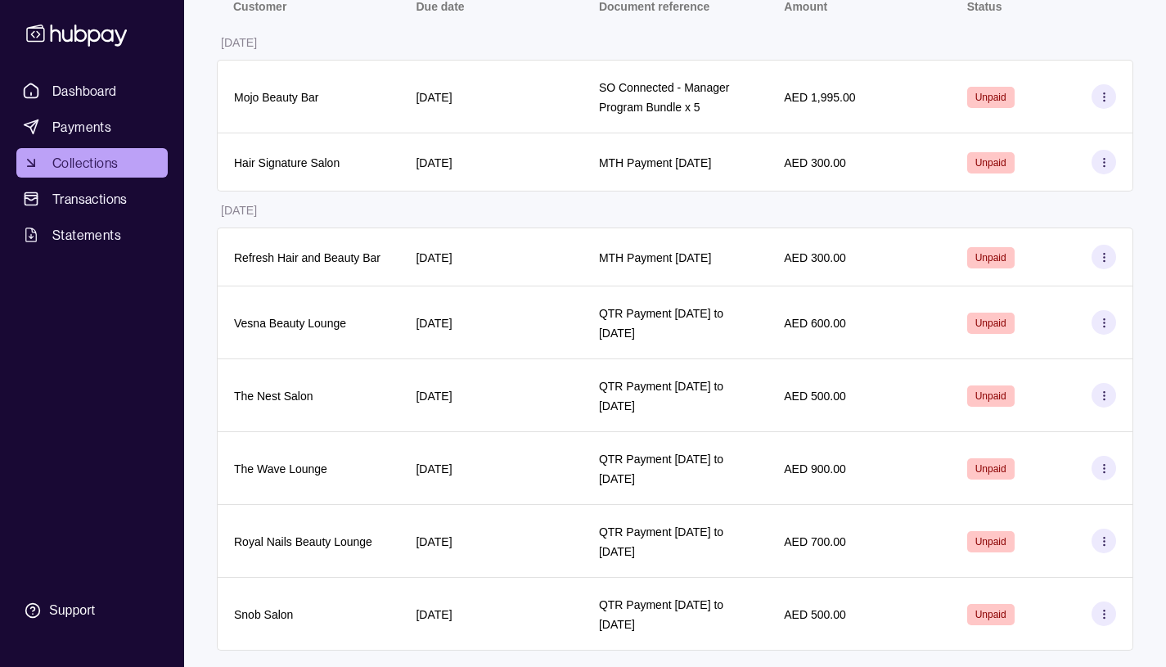
scroll to position [61, 0]
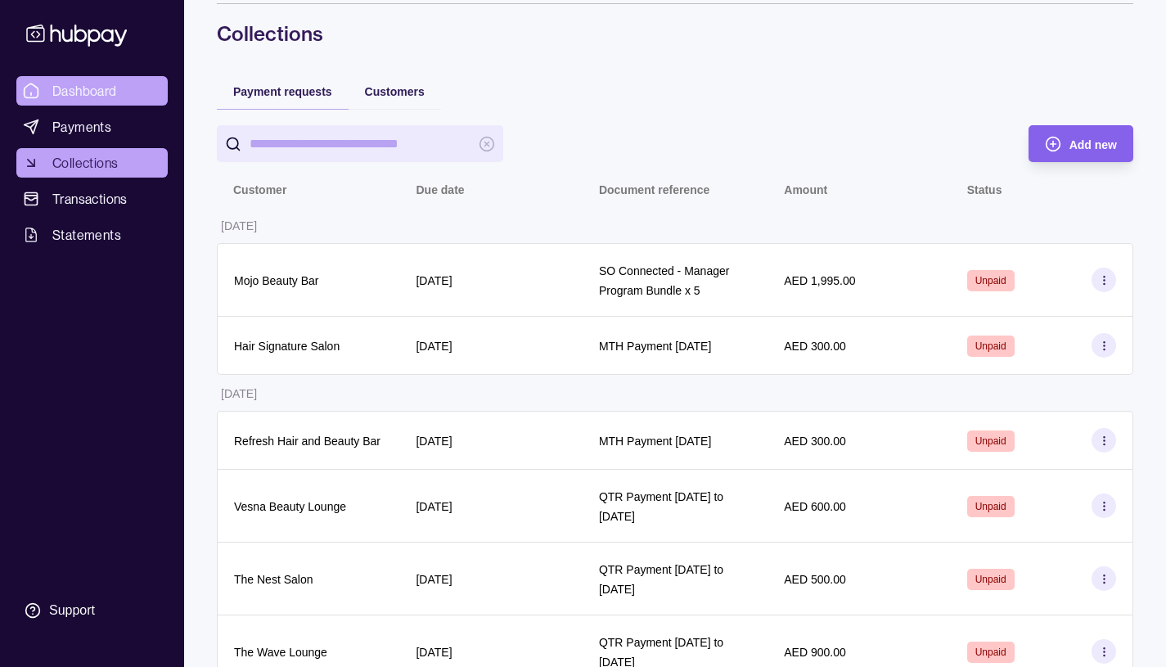
click at [86, 88] on span "Dashboard" at bounding box center [84, 91] width 65 height 20
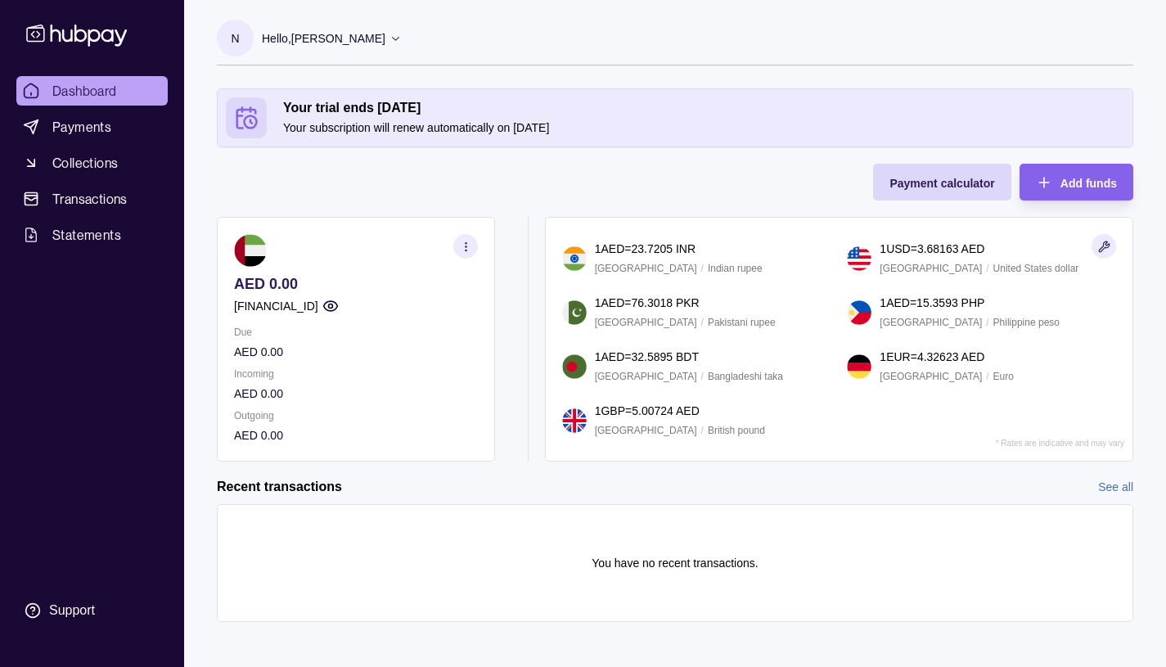
click at [402, 41] on icon at bounding box center [395, 38] width 12 height 12
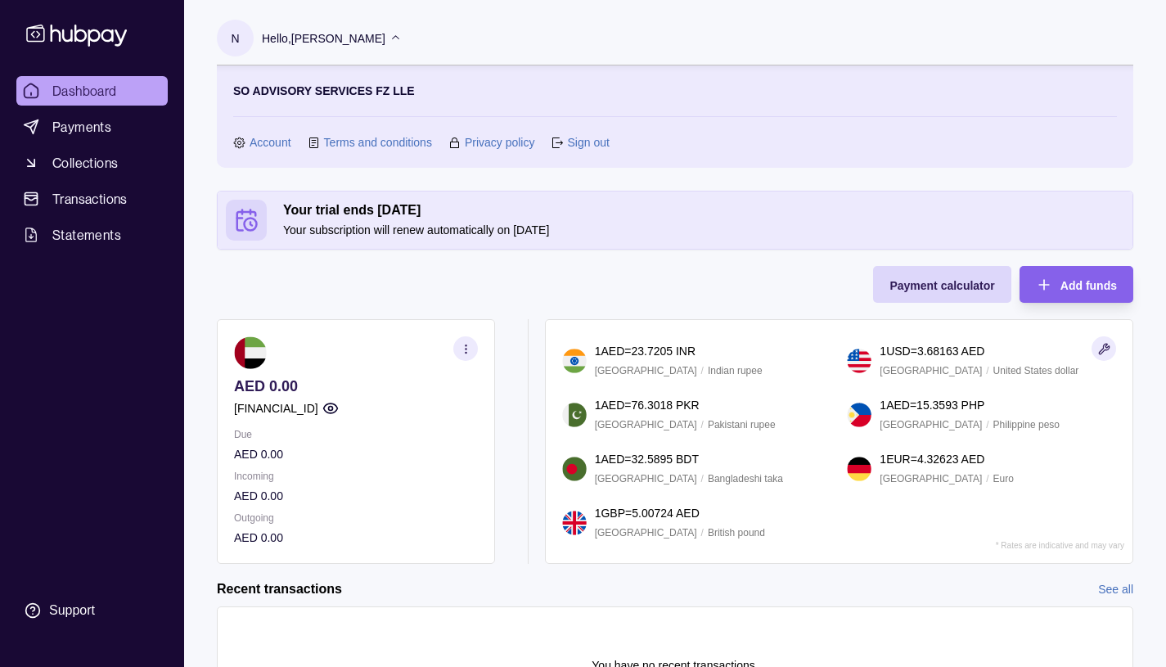
click at [579, 143] on link "Sign out" at bounding box center [588, 142] width 42 height 18
